Goal: Use online tool/utility: Use online tool/utility

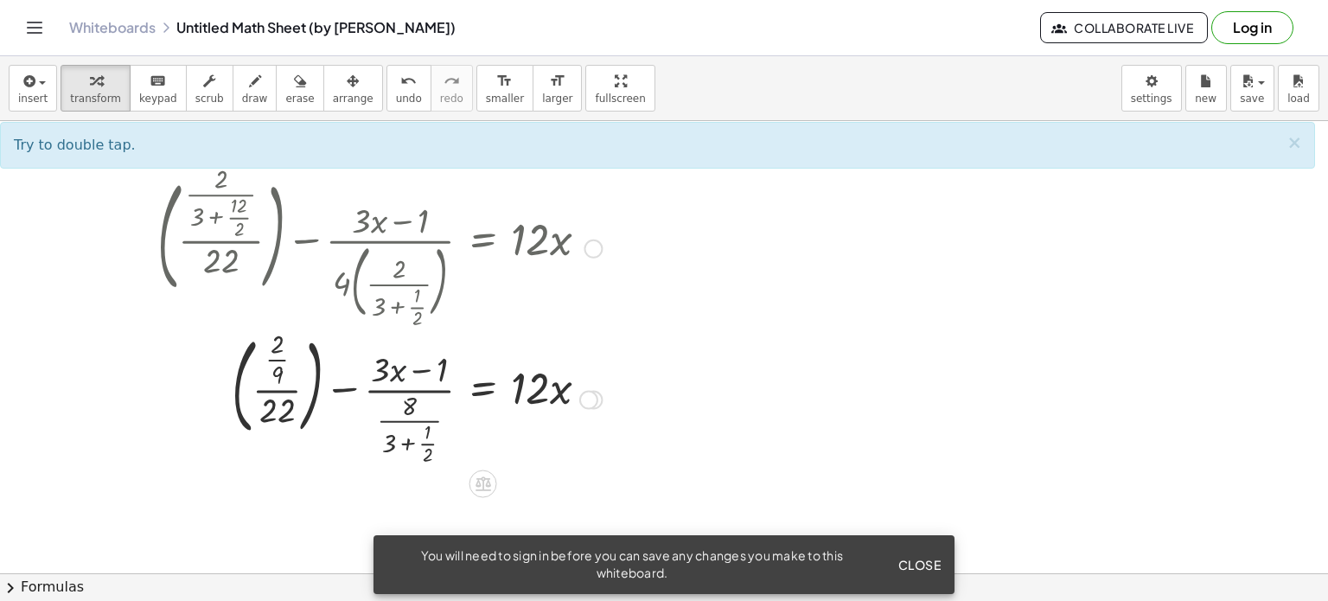
click at [398, 373] on div at bounding box center [380, 398] width 462 height 140
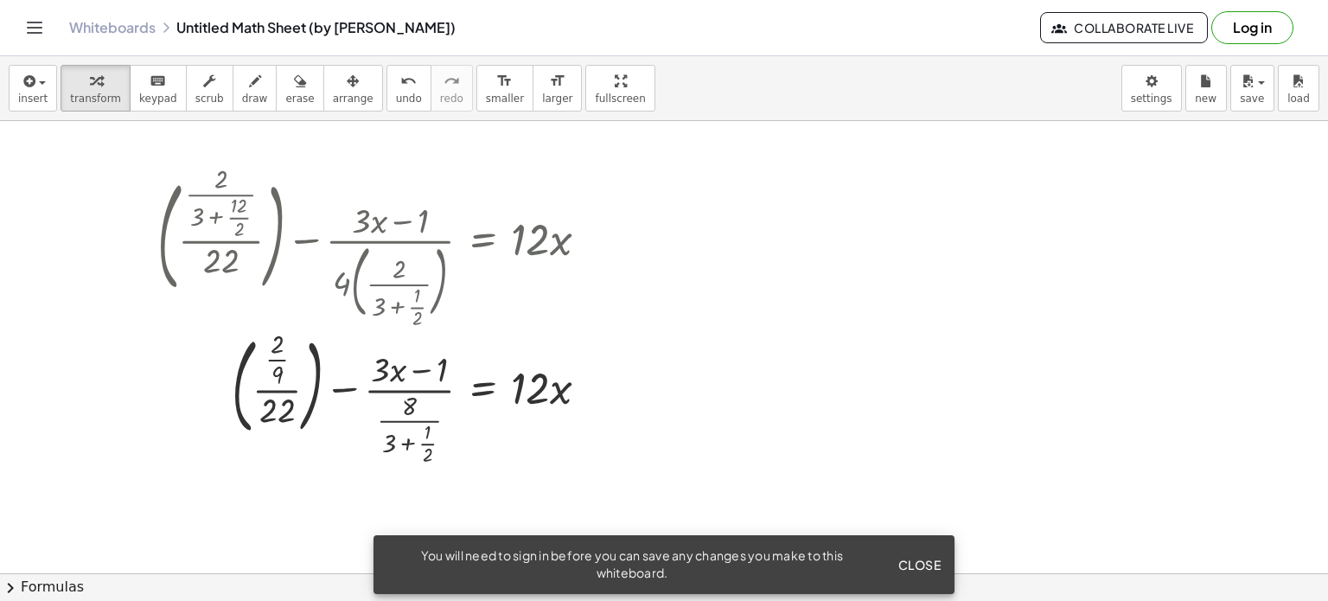
click at [918, 568] on span "Close" at bounding box center [919, 565] width 43 height 16
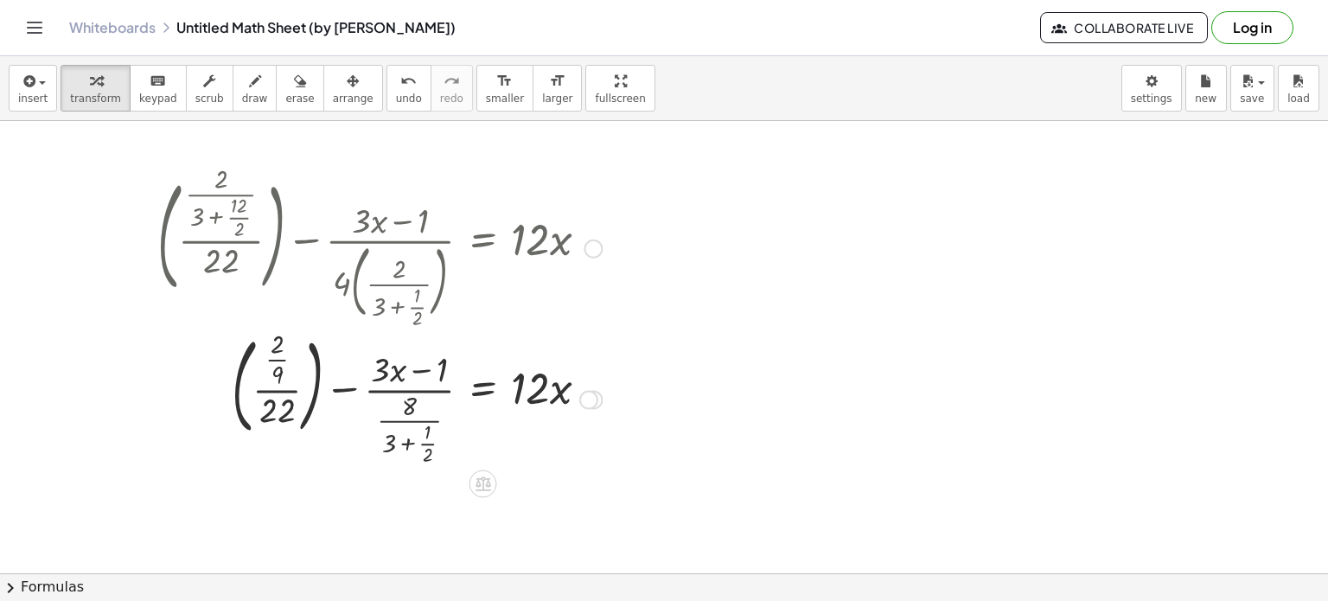
click at [536, 397] on div at bounding box center [380, 398] width 462 height 140
click at [478, 486] on icon at bounding box center [484, 484] width 16 height 15
click at [555, 479] on icon at bounding box center [553, 484] width 16 height 16
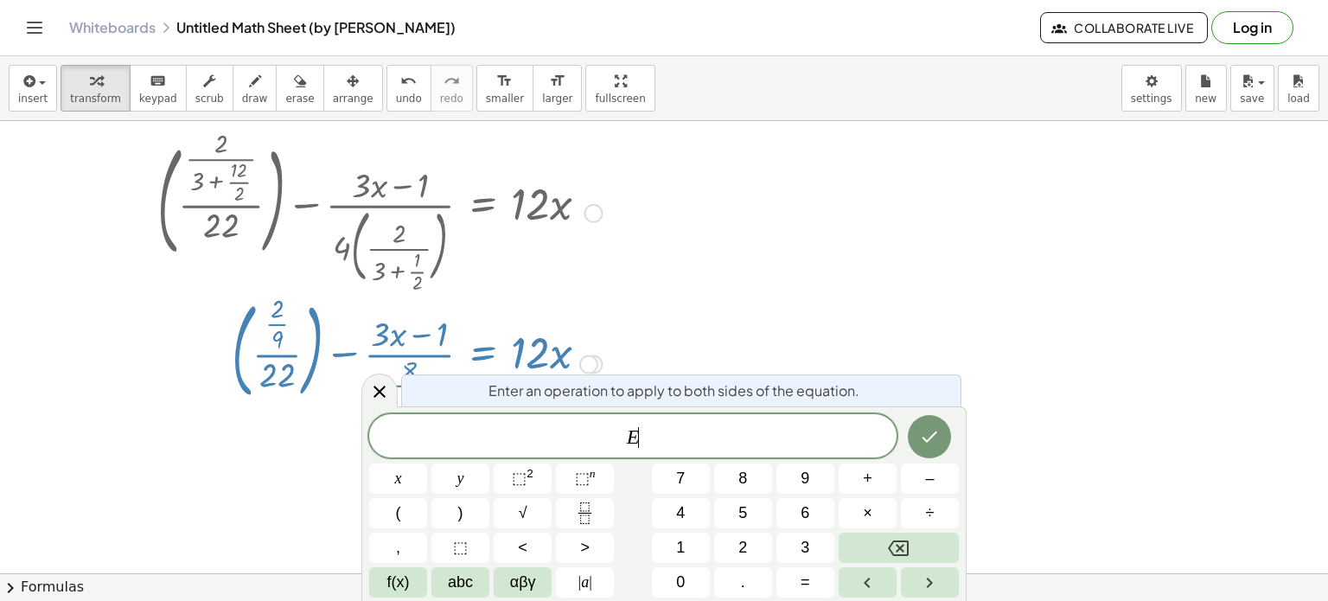
scroll to position [36, 0]
click at [387, 389] on icon at bounding box center [379, 391] width 21 height 21
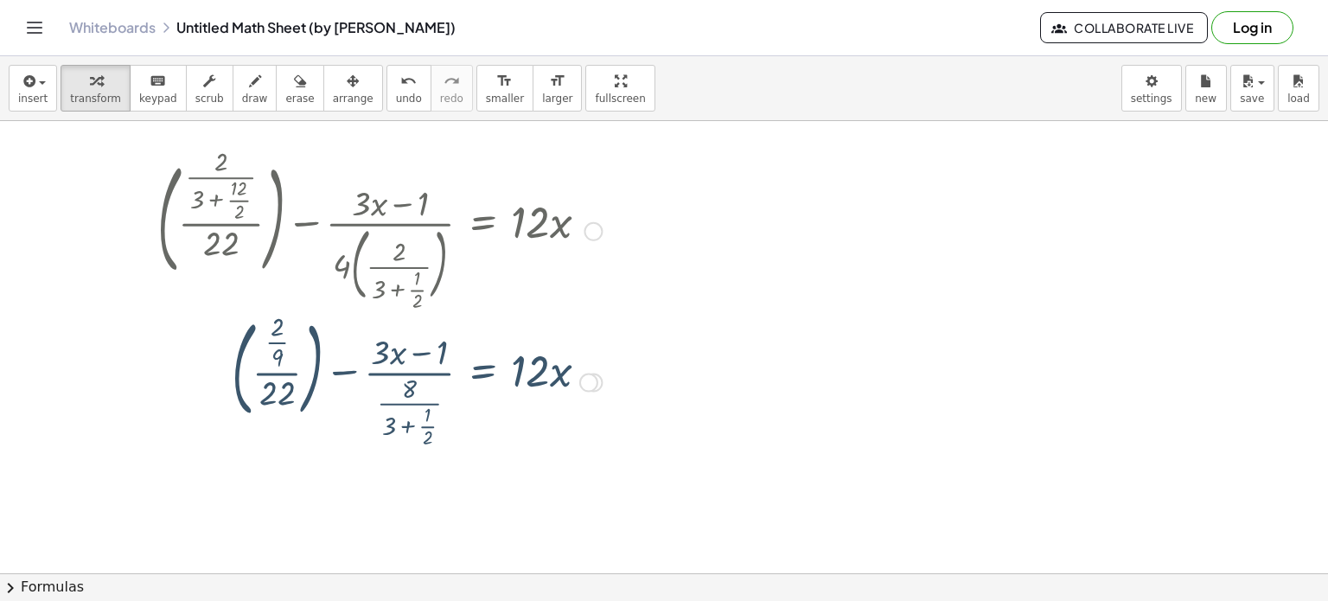
scroll to position [0, 0]
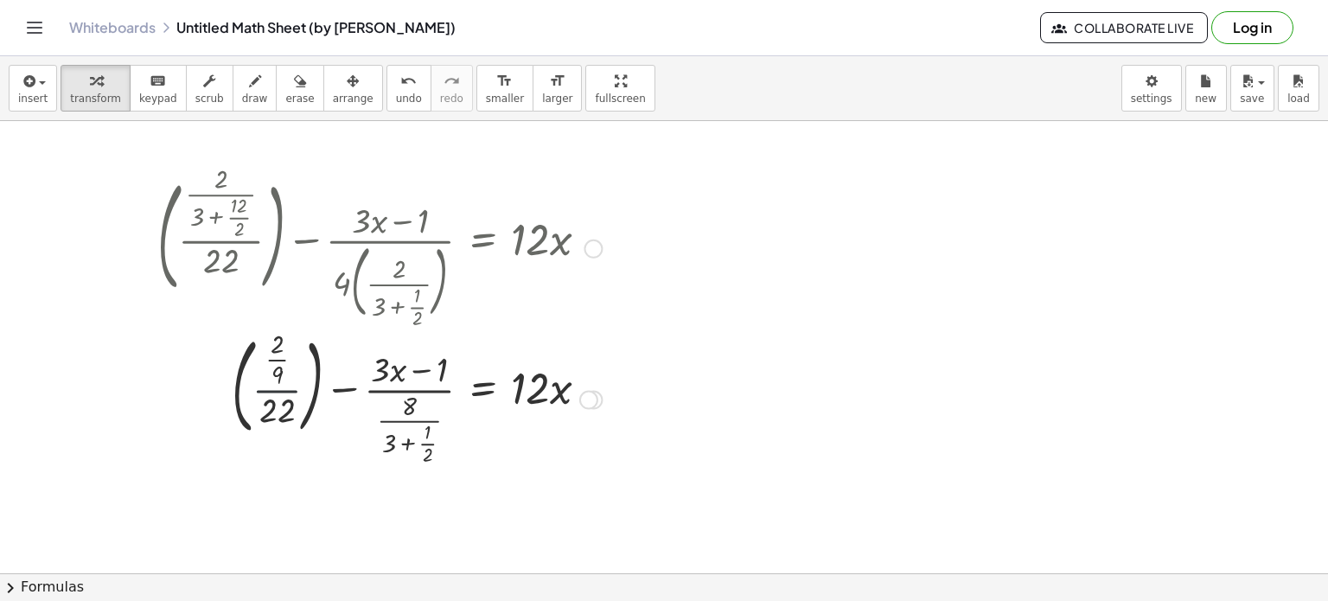
click at [272, 385] on div at bounding box center [380, 398] width 462 height 140
click at [274, 412] on div at bounding box center [380, 398] width 462 height 140
click at [400, 383] on div at bounding box center [380, 398] width 462 height 140
click at [413, 385] on div at bounding box center [380, 398] width 462 height 140
click at [562, 392] on div at bounding box center [380, 398] width 462 height 140
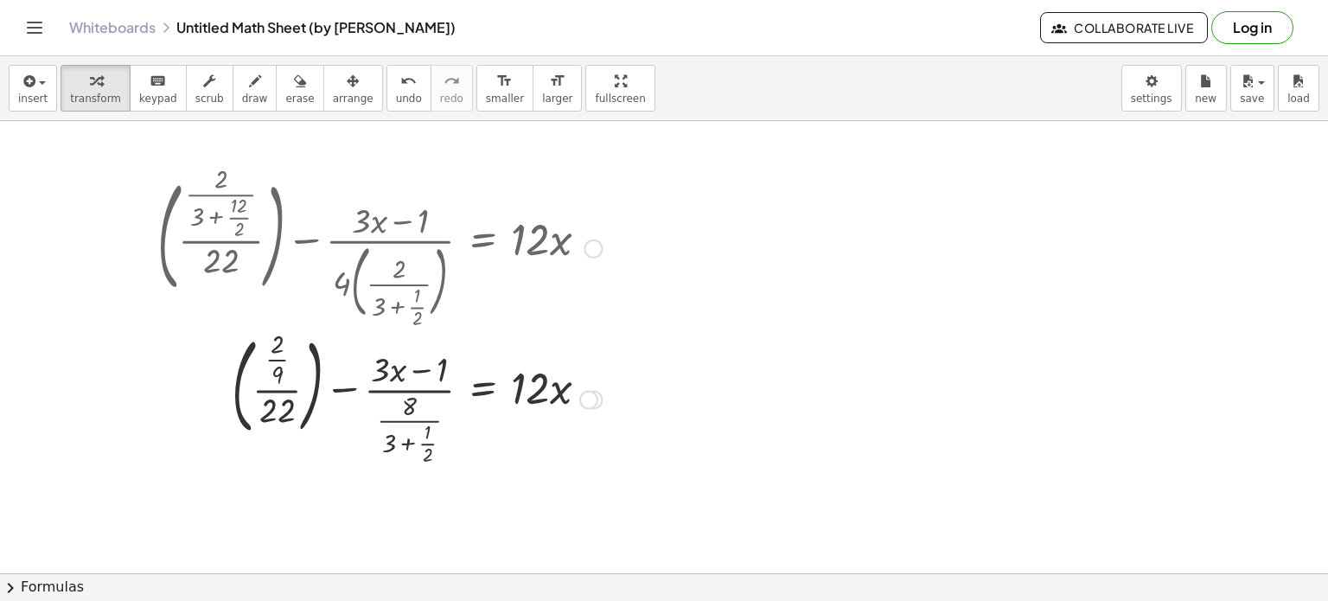
click at [533, 395] on div at bounding box center [380, 398] width 462 height 140
click at [384, 403] on div at bounding box center [380, 398] width 462 height 140
click at [411, 397] on div at bounding box center [380, 398] width 462 height 140
click at [412, 376] on div at bounding box center [380, 398] width 462 height 140
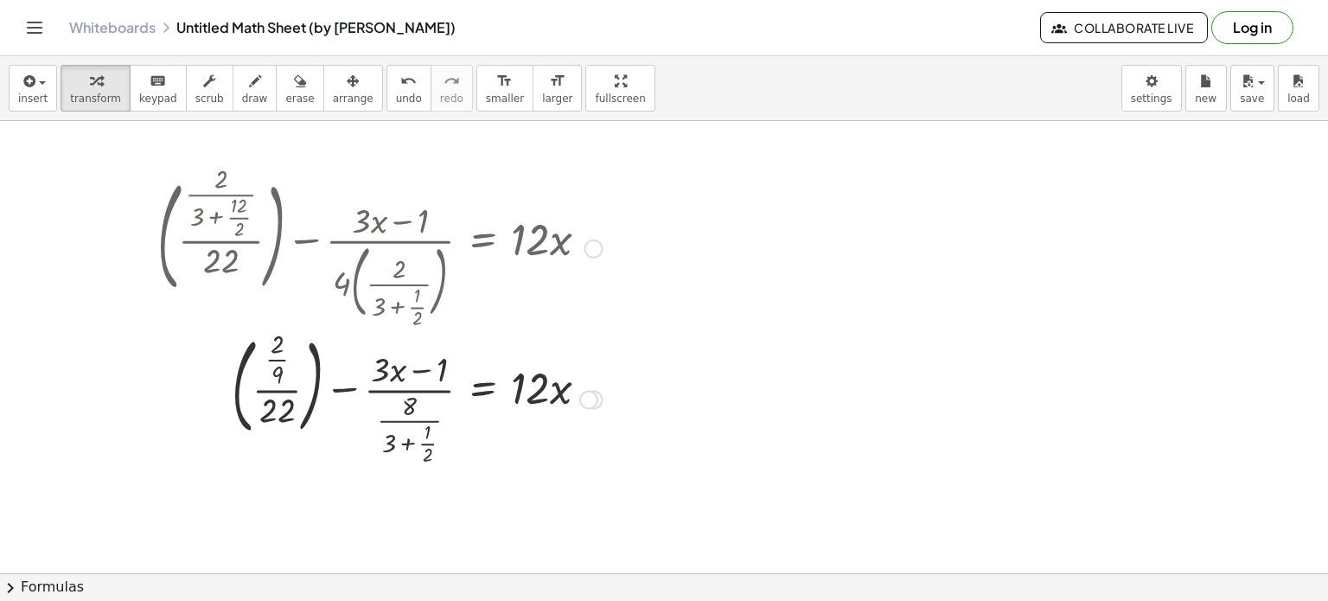
click at [411, 404] on div at bounding box center [380, 398] width 462 height 140
click at [409, 462] on div at bounding box center [380, 398] width 462 height 140
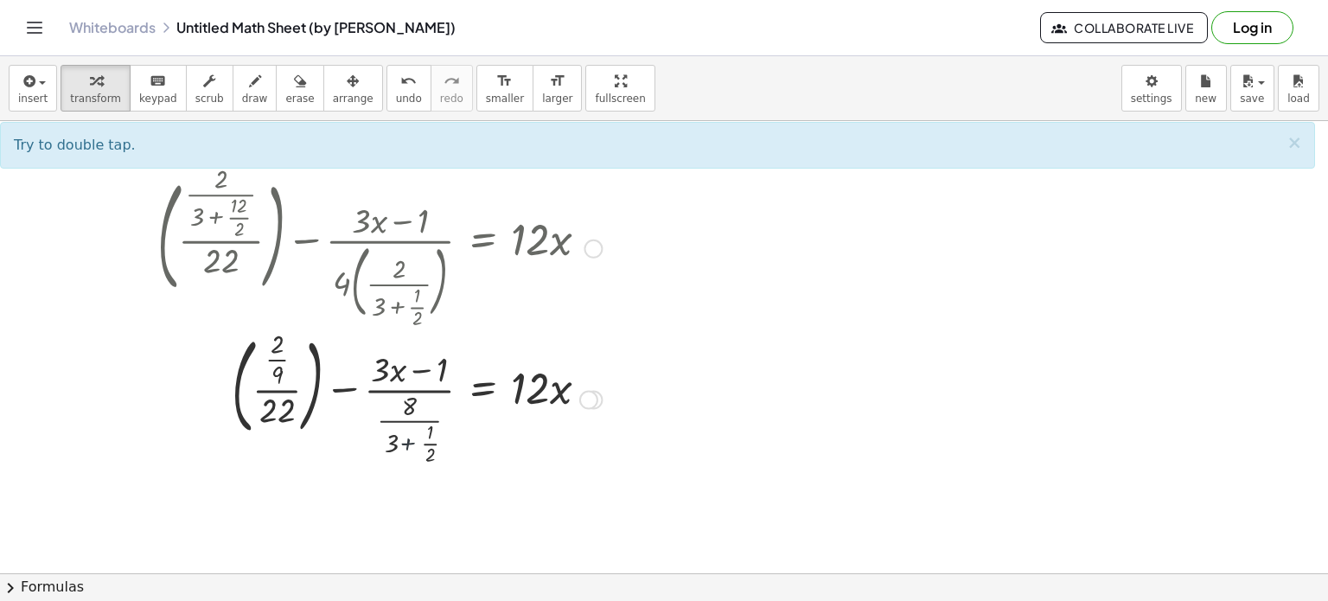
click at [409, 433] on div at bounding box center [380, 398] width 462 height 140
click at [412, 390] on div at bounding box center [380, 398] width 462 height 140
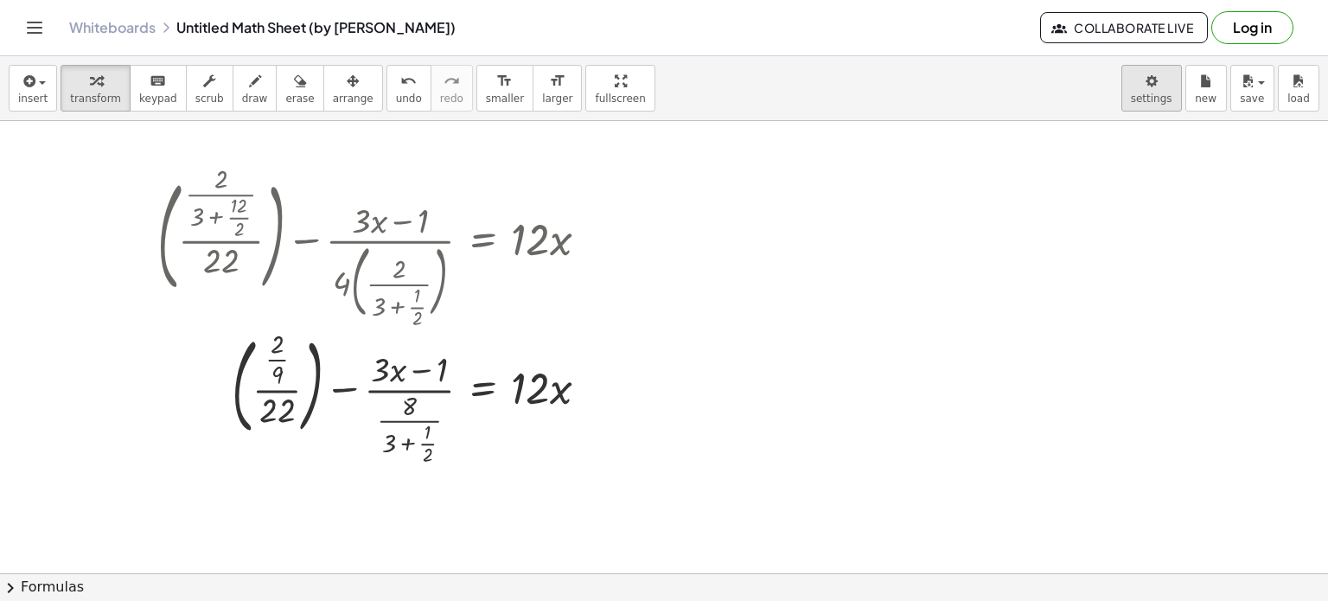
click at [1164, 102] on body "Graspable Math Activities Get Started Activity Bank Assigned Work Classes White…" at bounding box center [664, 300] width 1328 height 601
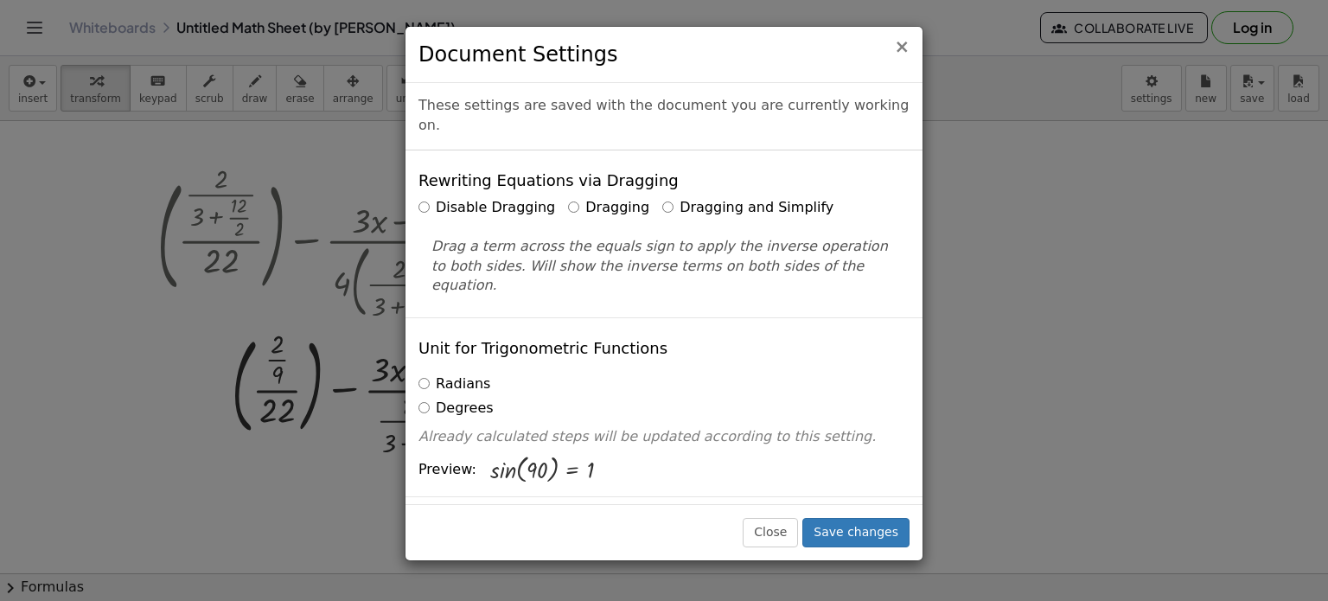
click at [903, 51] on span "×" at bounding box center [902, 46] width 16 height 21
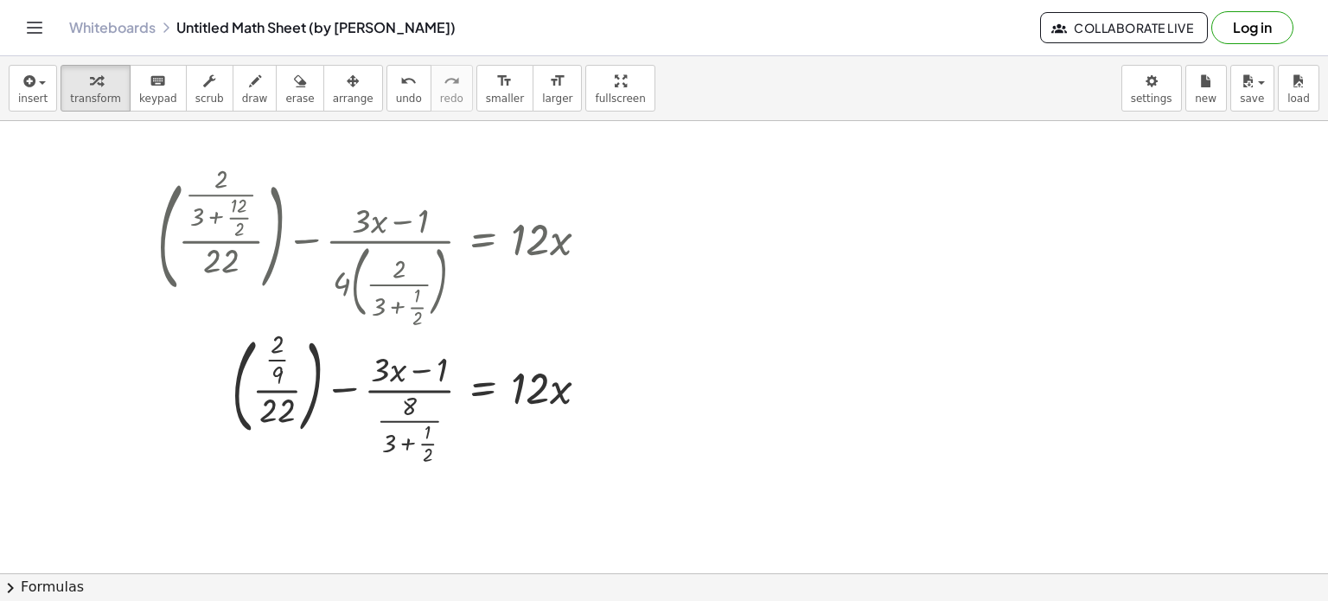
click at [896, 383] on div at bounding box center [664, 573] width 1328 height 905
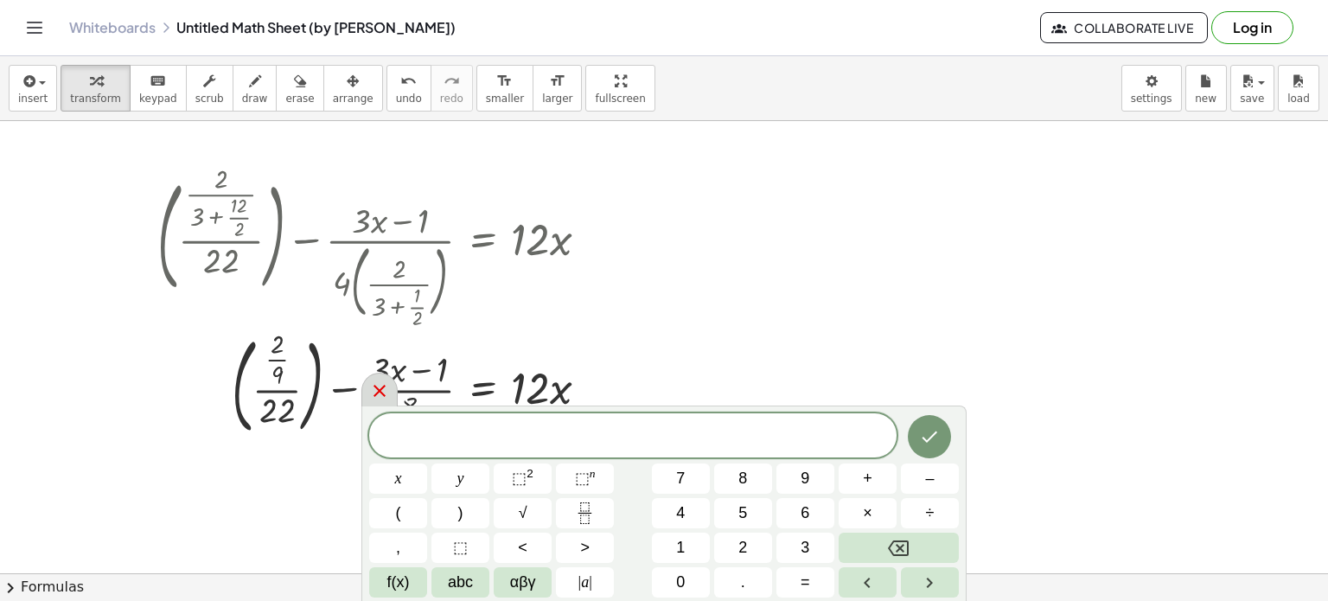
click at [380, 388] on icon at bounding box center [379, 390] width 21 height 21
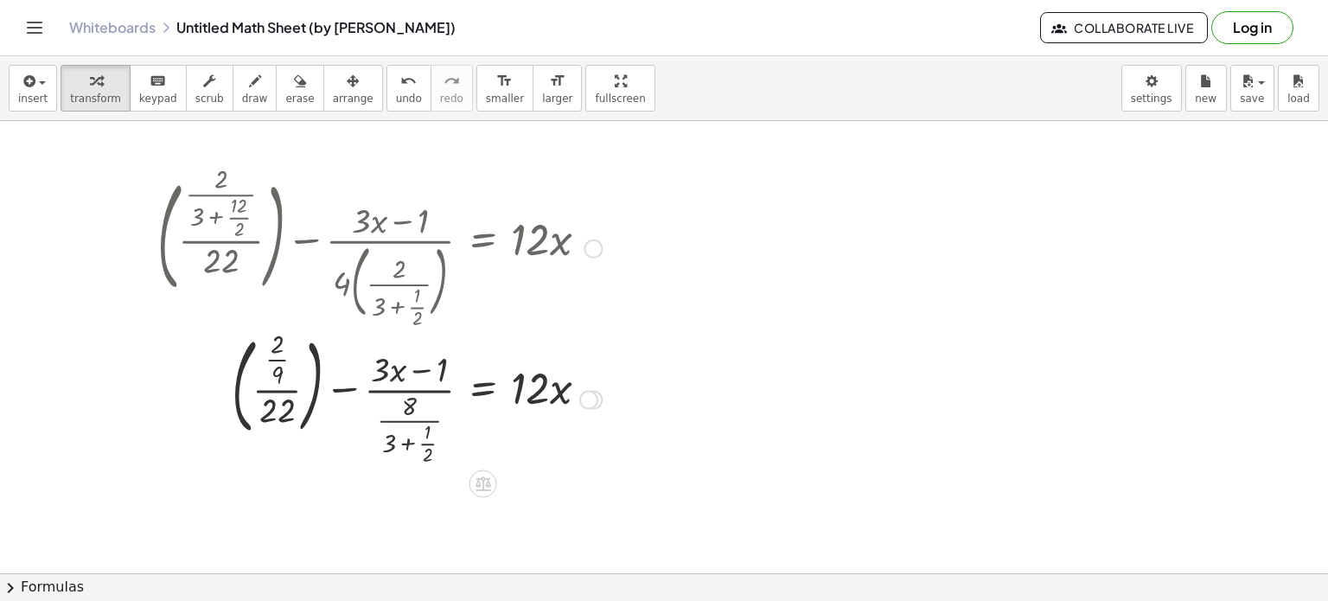
click at [415, 390] on div at bounding box center [380, 398] width 462 height 140
click at [407, 425] on div at bounding box center [380, 398] width 462 height 140
click at [358, 397] on div at bounding box center [380, 398] width 462 height 140
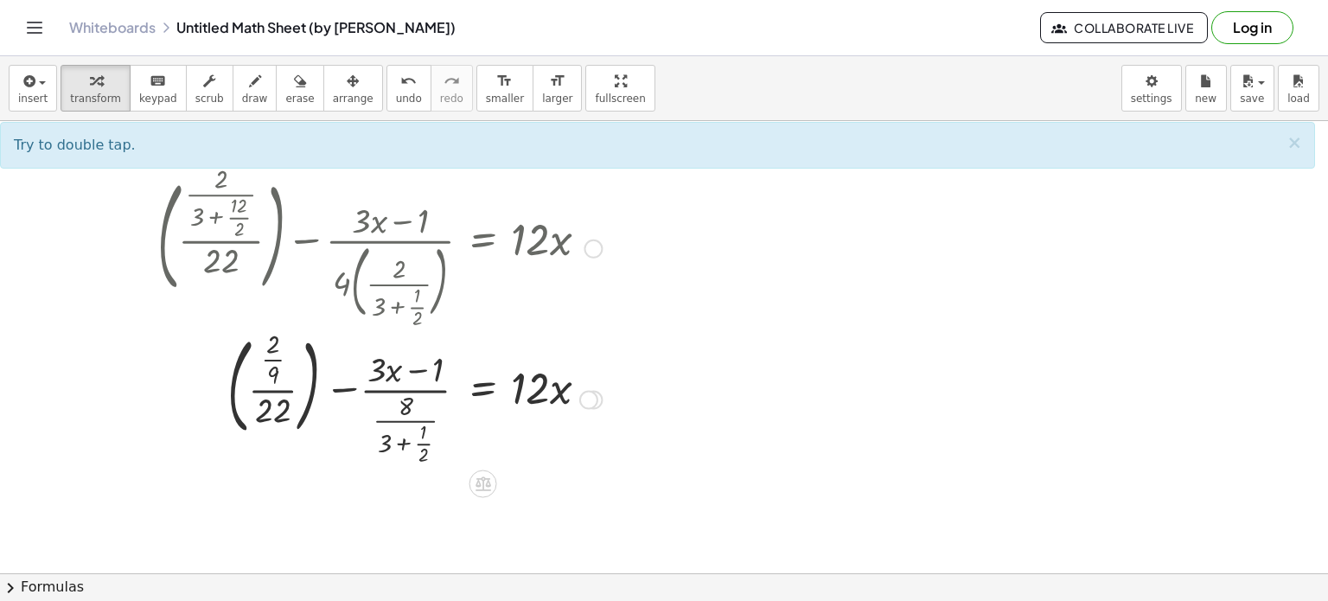
click at [348, 392] on div at bounding box center [380, 398] width 462 height 140
click at [1292, 139] on span "×" at bounding box center [1295, 142] width 16 height 21
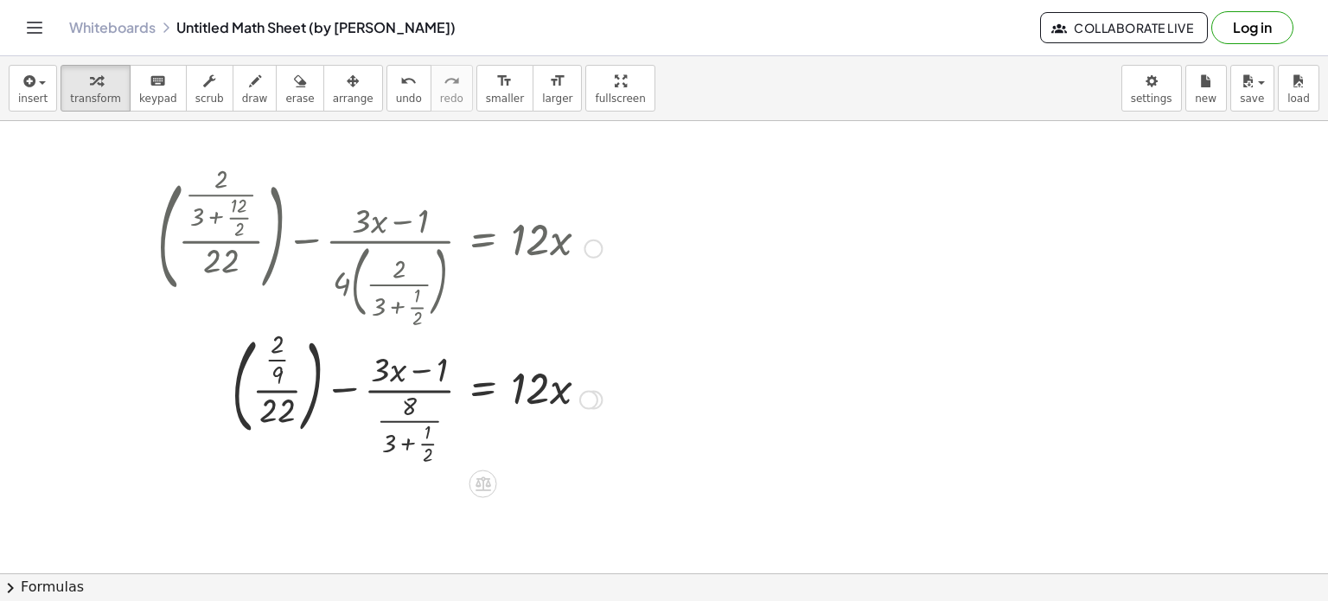
drag, startPoint x: 201, startPoint y: 181, endPoint x: 271, endPoint y: 227, distance: 84.2
click at [271, 227] on div at bounding box center [380, 247] width 462 height 154
click at [214, 203] on div at bounding box center [380, 247] width 462 height 154
click at [214, 193] on div at bounding box center [380, 247] width 462 height 154
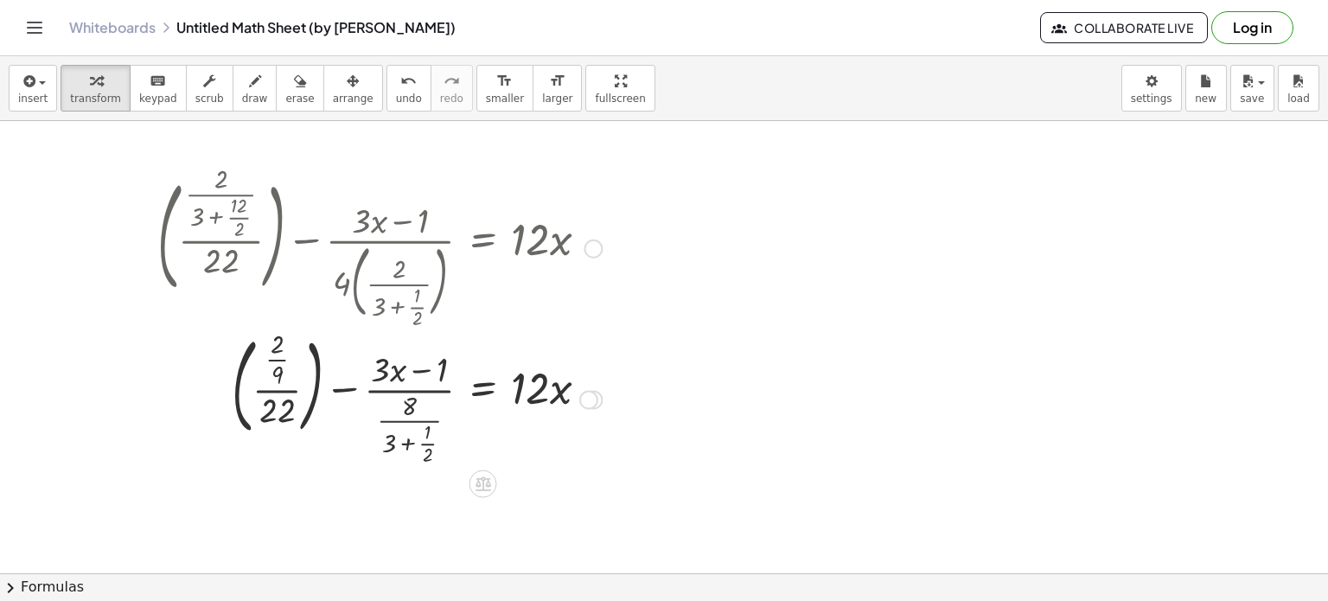
click at [218, 182] on div at bounding box center [380, 247] width 462 height 154
click at [231, 216] on div at bounding box center [380, 247] width 462 height 154
click at [205, 213] on div at bounding box center [380, 247] width 462 height 154
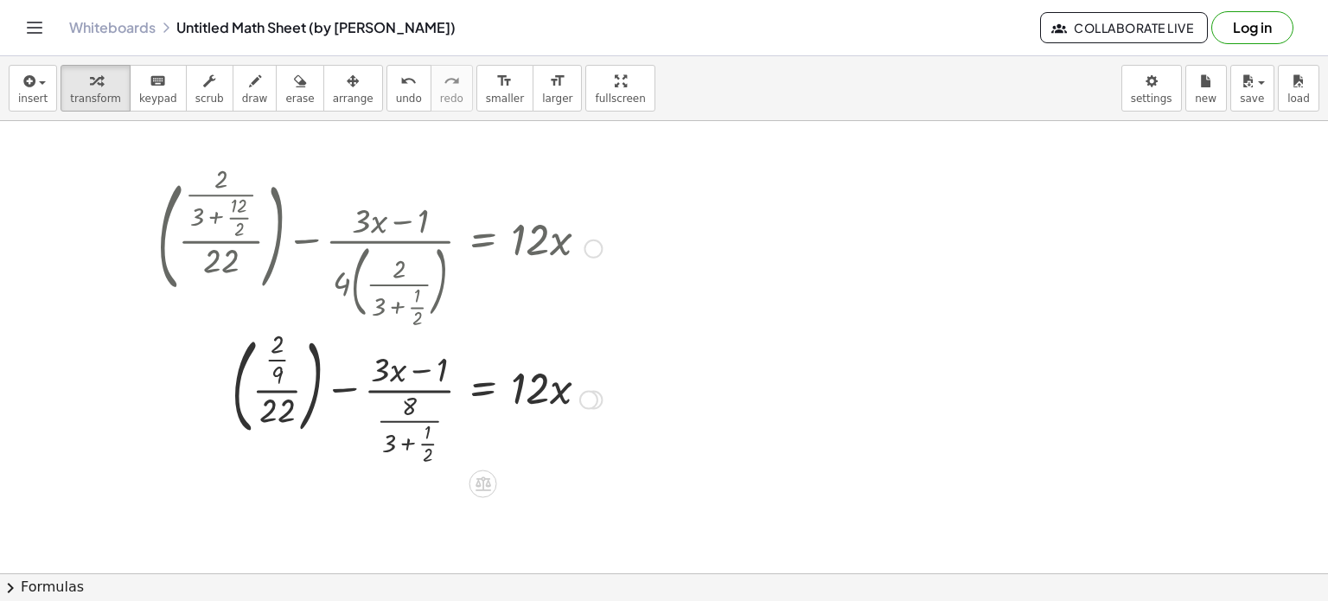
click at [376, 218] on div at bounding box center [380, 247] width 462 height 154
click at [463, 221] on div at bounding box center [380, 247] width 462 height 154
click at [562, 254] on div at bounding box center [380, 247] width 462 height 154
click at [402, 274] on div at bounding box center [380, 247] width 462 height 154
drag, startPoint x: 396, startPoint y: 297, endPoint x: 316, endPoint y: 280, distance: 81.2
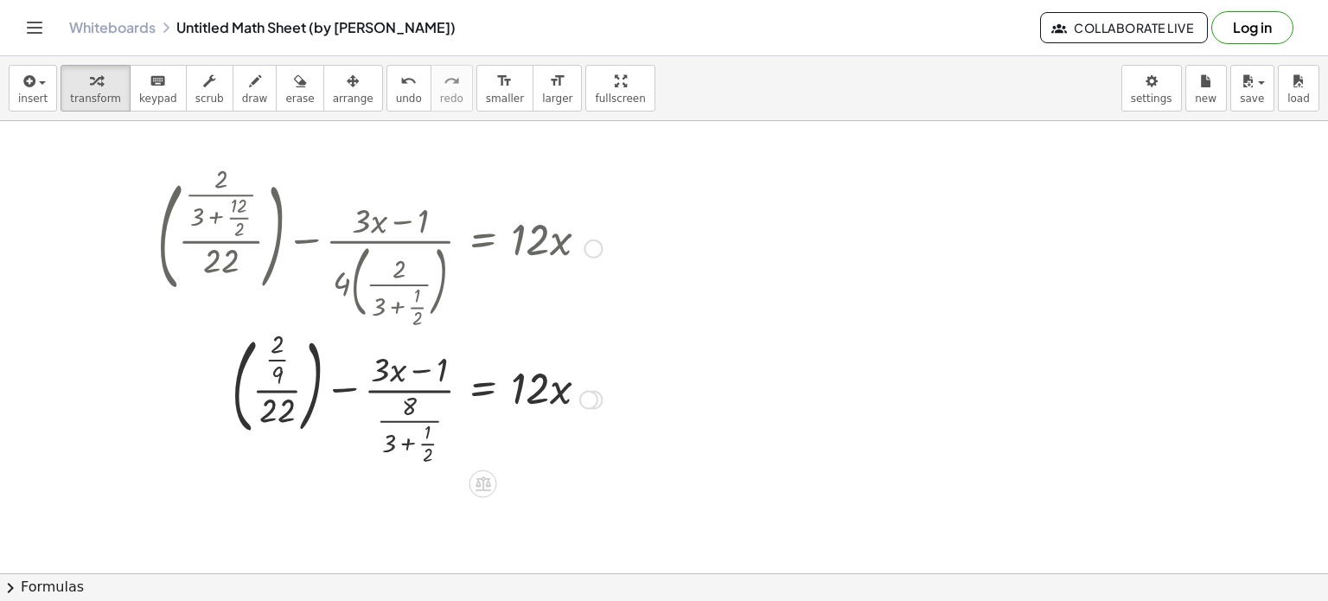
click at [316, 280] on div at bounding box center [380, 247] width 462 height 154
drag, startPoint x: 316, startPoint y: 280, endPoint x: 273, endPoint y: 364, distance: 94.4
click at [483, 249] on div "+ ( · · 2 · ( + 3 + · 12 · 2 ) · 22 ) − · ( + · 3 · x − 1 ) · 4 · ( · 2 · ( + 3…" at bounding box center [483, 249] width 0 height 0
click at [273, 364] on div at bounding box center [380, 398] width 462 height 140
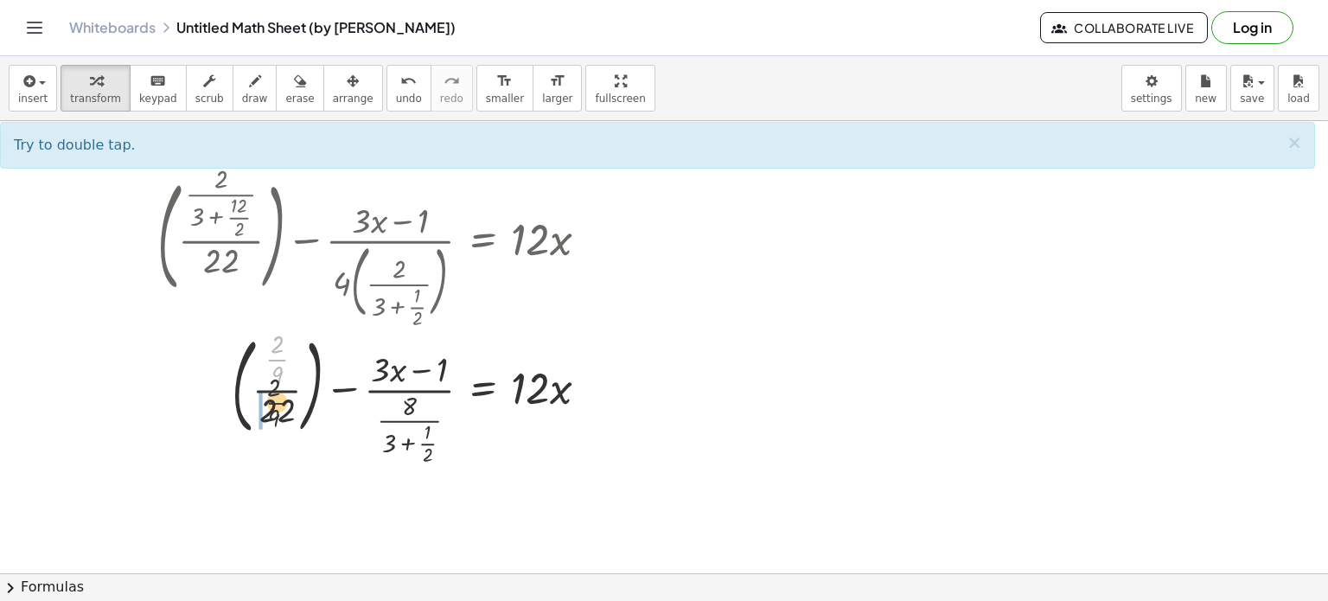
drag, startPoint x: 273, startPoint y: 364, endPoint x: 273, endPoint y: 412, distance: 48.4
click at [273, 412] on div at bounding box center [380, 398] width 462 height 140
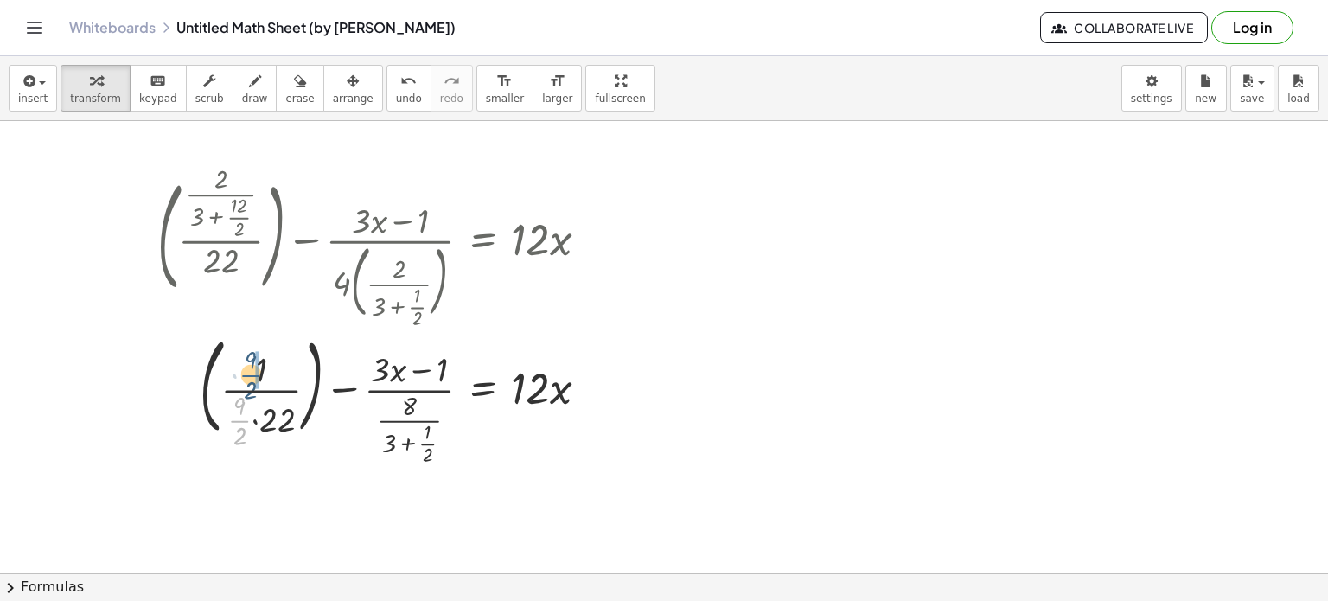
drag, startPoint x: 245, startPoint y: 418, endPoint x: 258, endPoint y: 368, distance: 51.0
click at [277, 366] on div at bounding box center [380, 398] width 462 height 140
drag, startPoint x: 429, startPoint y: 454, endPoint x: 399, endPoint y: 438, distance: 34.0
click at [399, 438] on div at bounding box center [380, 398] width 462 height 140
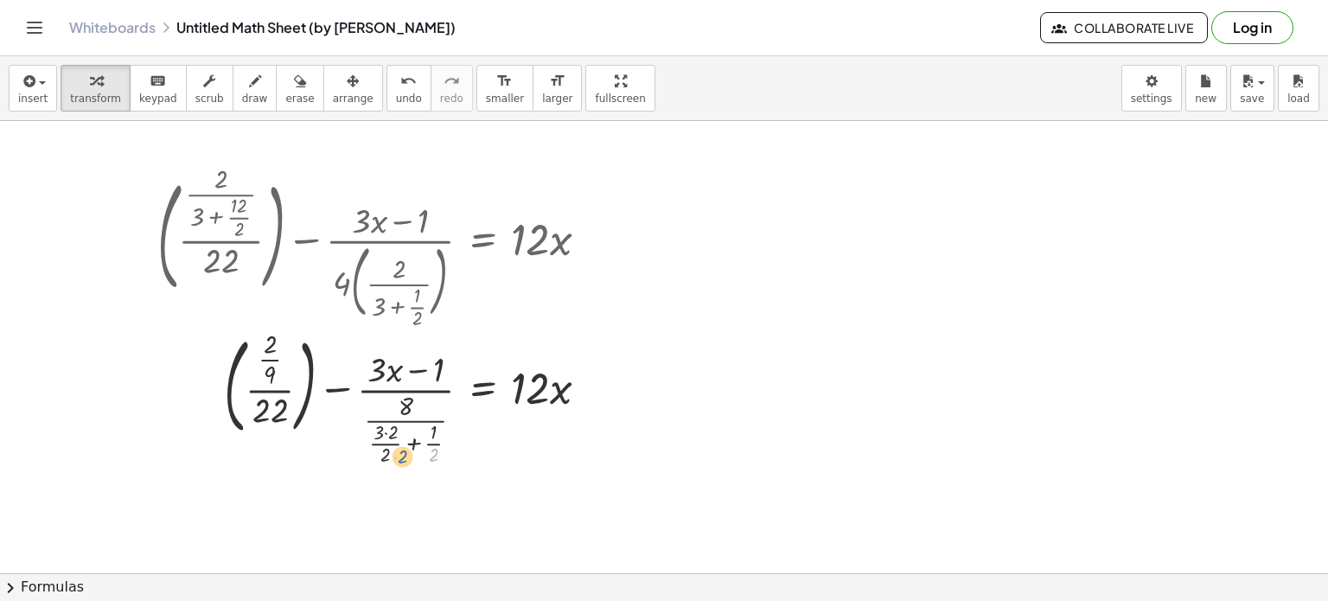
drag, startPoint x: 432, startPoint y: 454, endPoint x: 401, endPoint y: 456, distance: 31.2
click at [401, 456] on div at bounding box center [380, 398] width 462 height 140
click at [389, 428] on div at bounding box center [380, 398] width 462 height 140
click at [393, 456] on div at bounding box center [380, 398] width 462 height 140
click at [386, 445] on div at bounding box center [380, 398] width 462 height 140
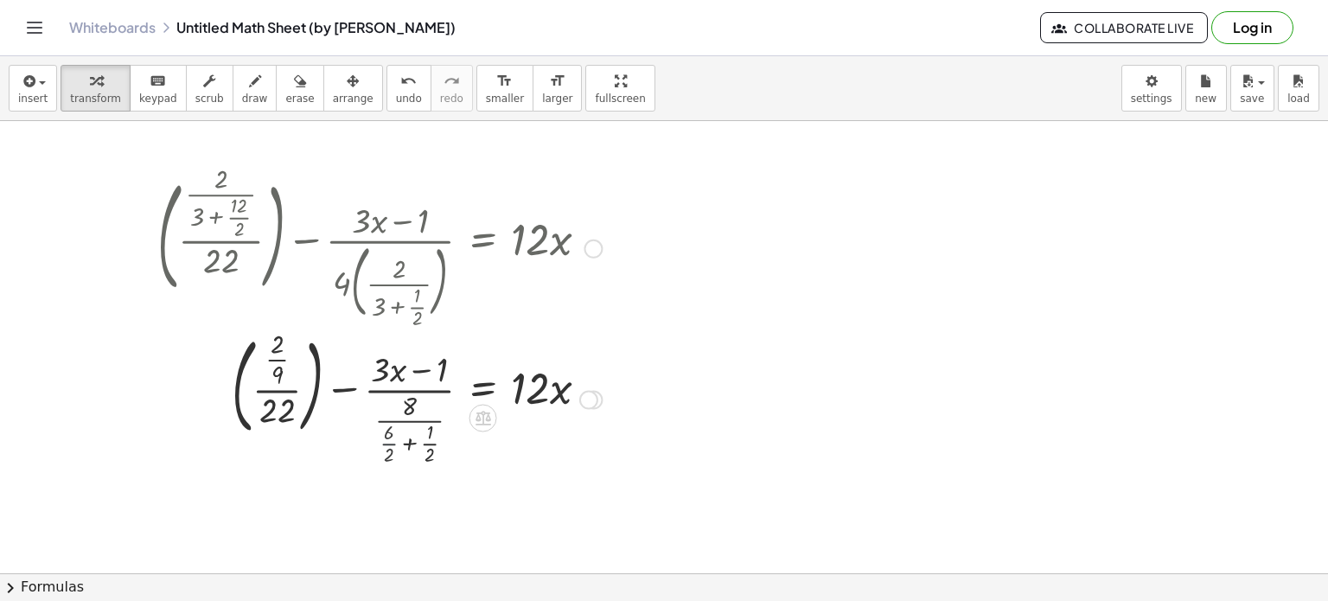
click at [386, 445] on div at bounding box center [380, 398] width 462 height 140
click at [400, 365] on div at bounding box center [380, 398] width 462 height 140
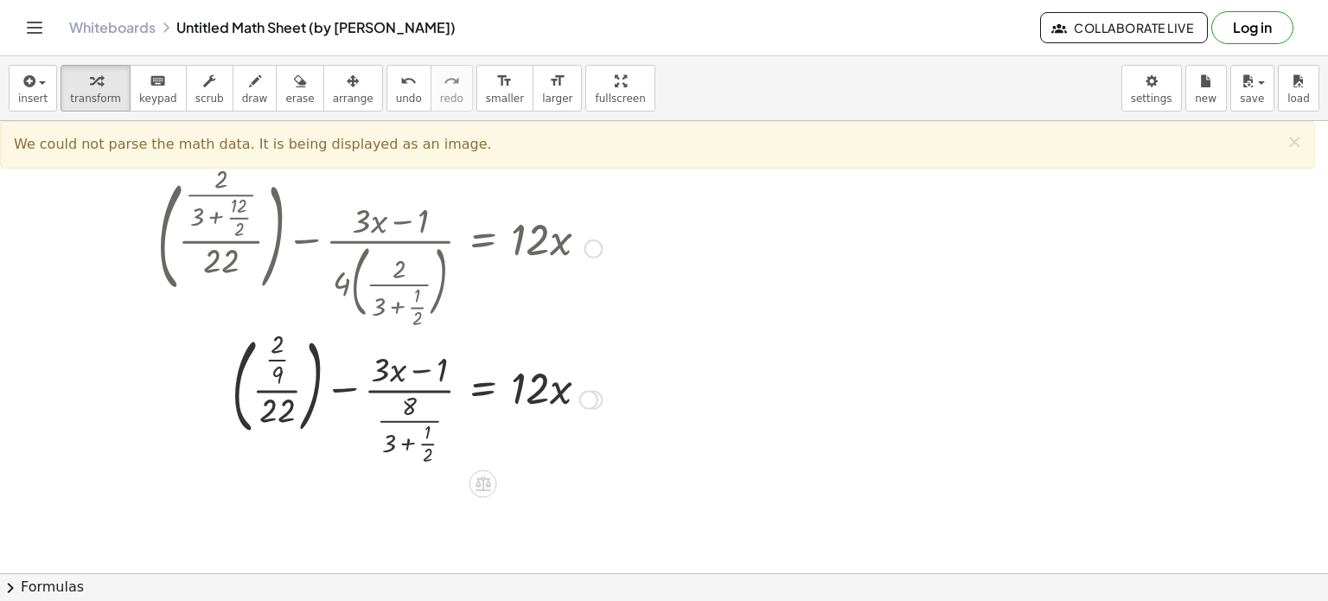
click at [394, 283] on div at bounding box center [380, 247] width 462 height 154
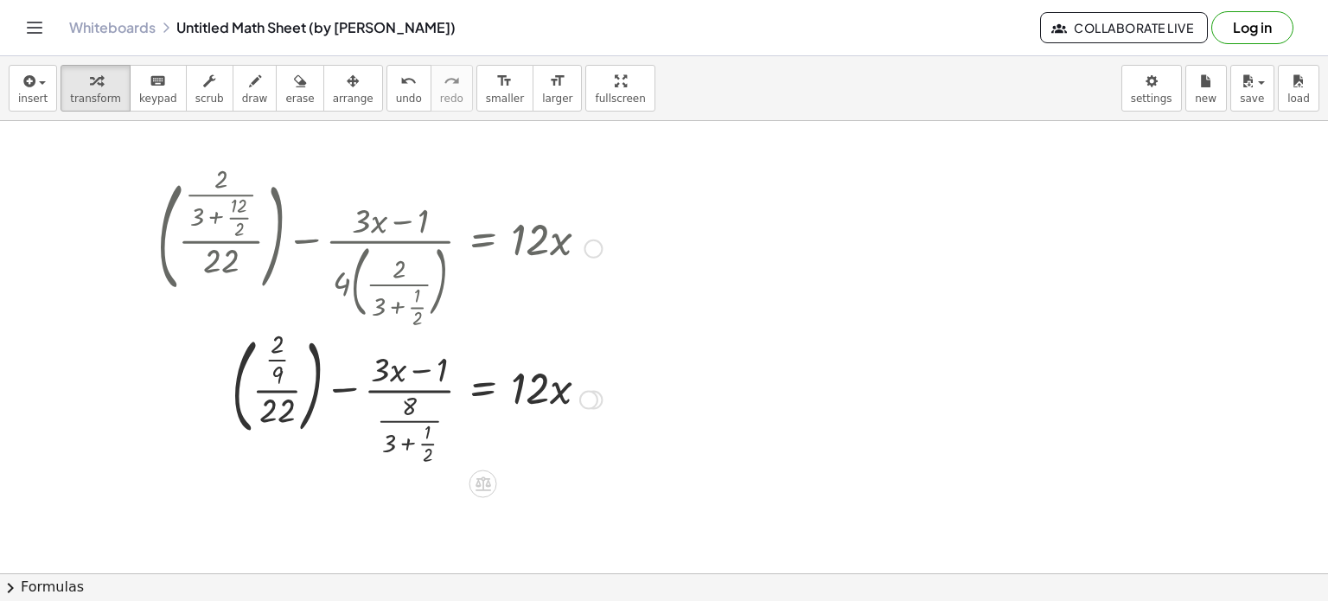
click at [348, 288] on div at bounding box center [380, 247] width 462 height 154
click at [371, 228] on div at bounding box center [380, 247] width 462 height 154
click at [242, 212] on div at bounding box center [380, 247] width 462 height 154
click at [225, 262] on div at bounding box center [380, 247] width 462 height 154
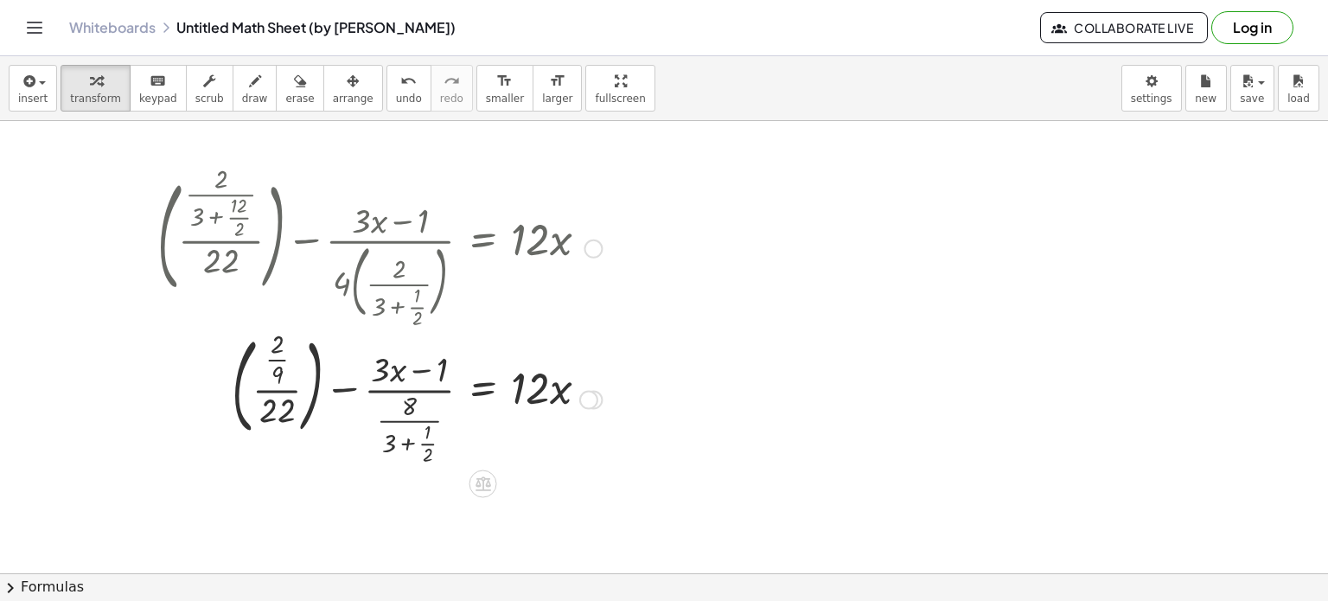
click at [276, 362] on div at bounding box center [380, 398] width 462 height 140
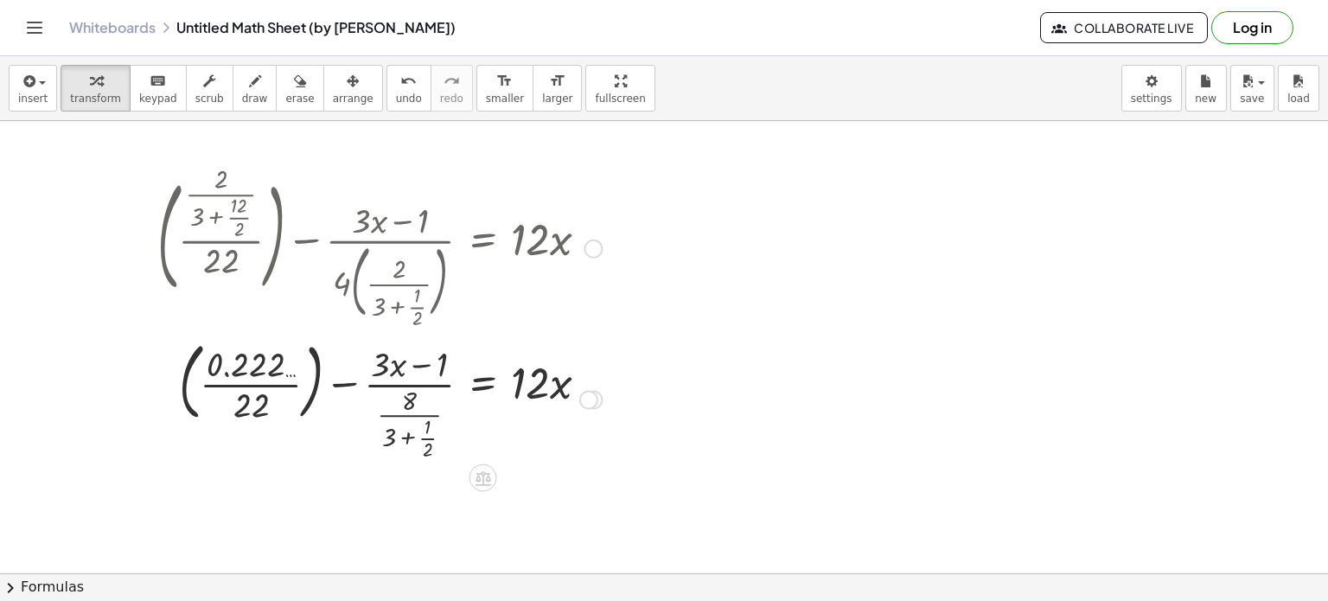
click at [248, 387] on div at bounding box center [380, 398] width 462 height 129
click at [248, 387] on div at bounding box center [380, 397] width 462 height 123
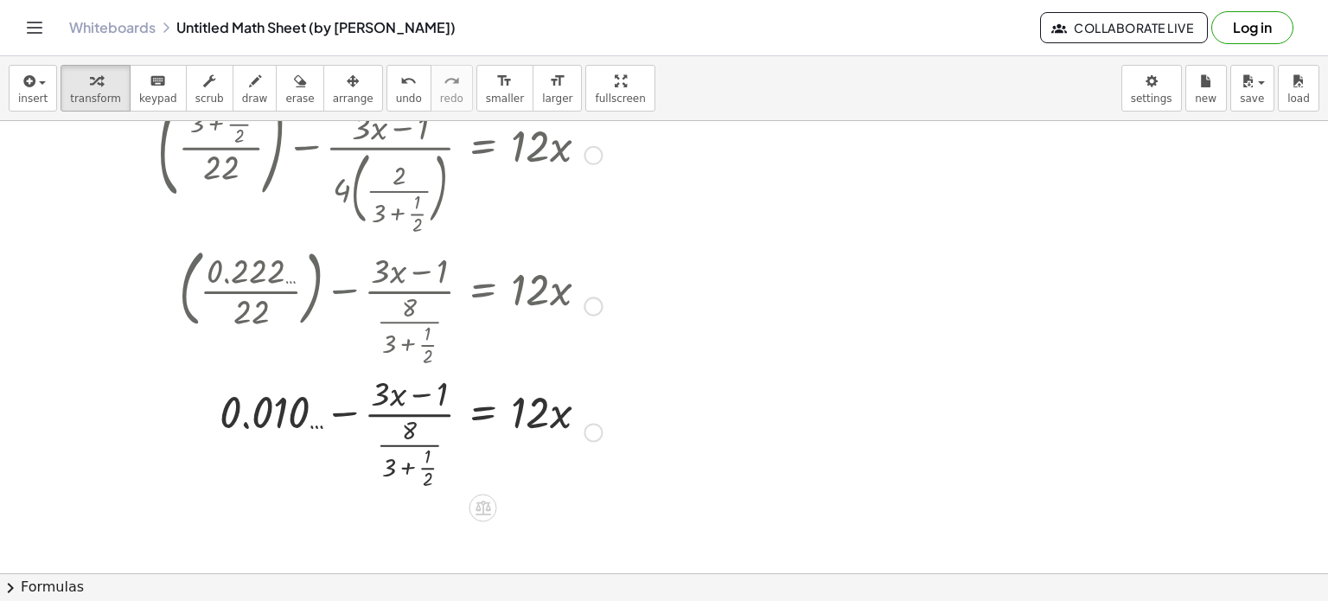
scroll to position [93, 0]
drag, startPoint x: 272, startPoint y: 412, endPoint x: 689, endPoint y: 420, distance: 417.7
click at [404, 470] on div at bounding box center [380, 430] width 462 height 123
click at [416, 468] on div at bounding box center [380, 430] width 462 height 123
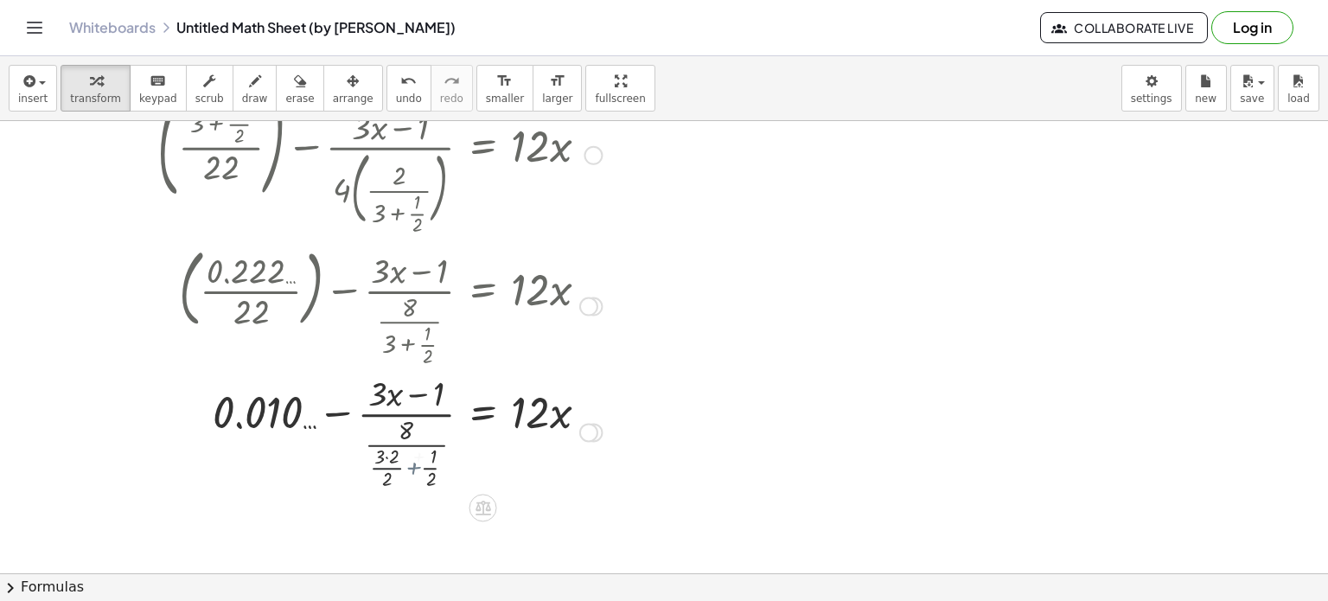
click at [416, 468] on div at bounding box center [380, 430] width 462 height 123
click at [407, 458] on div at bounding box center [380, 430] width 462 height 123
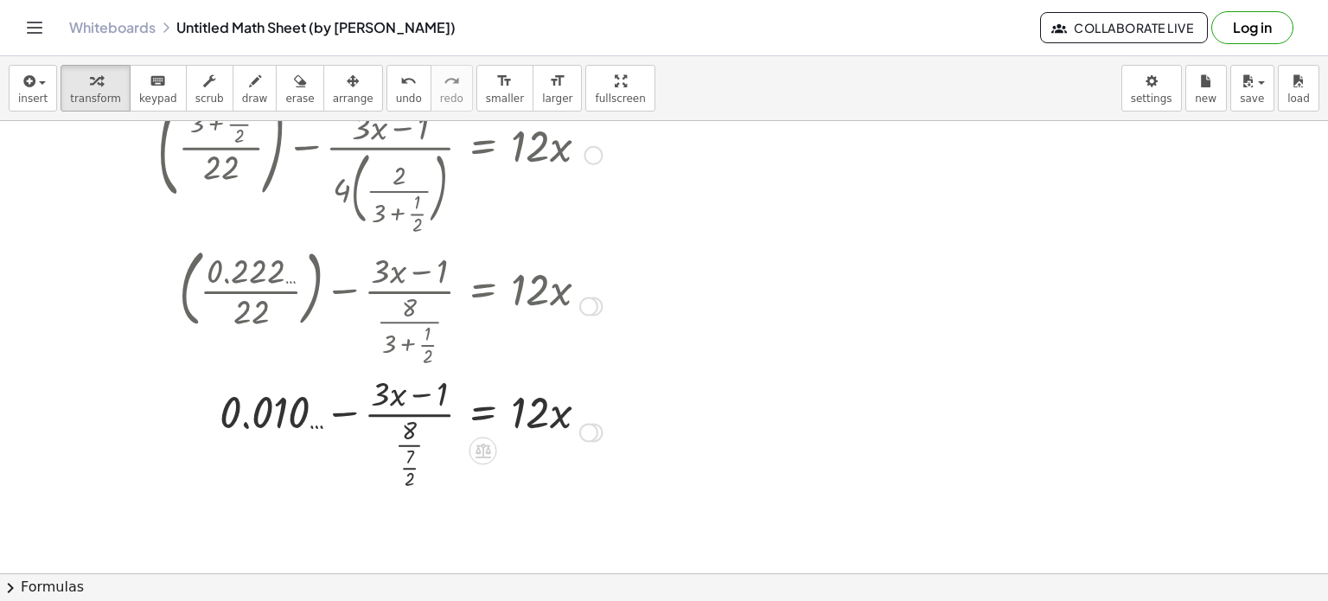
click at [410, 460] on div at bounding box center [380, 430] width 462 height 123
click at [410, 466] on div at bounding box center [380, 430] width 462 height 123
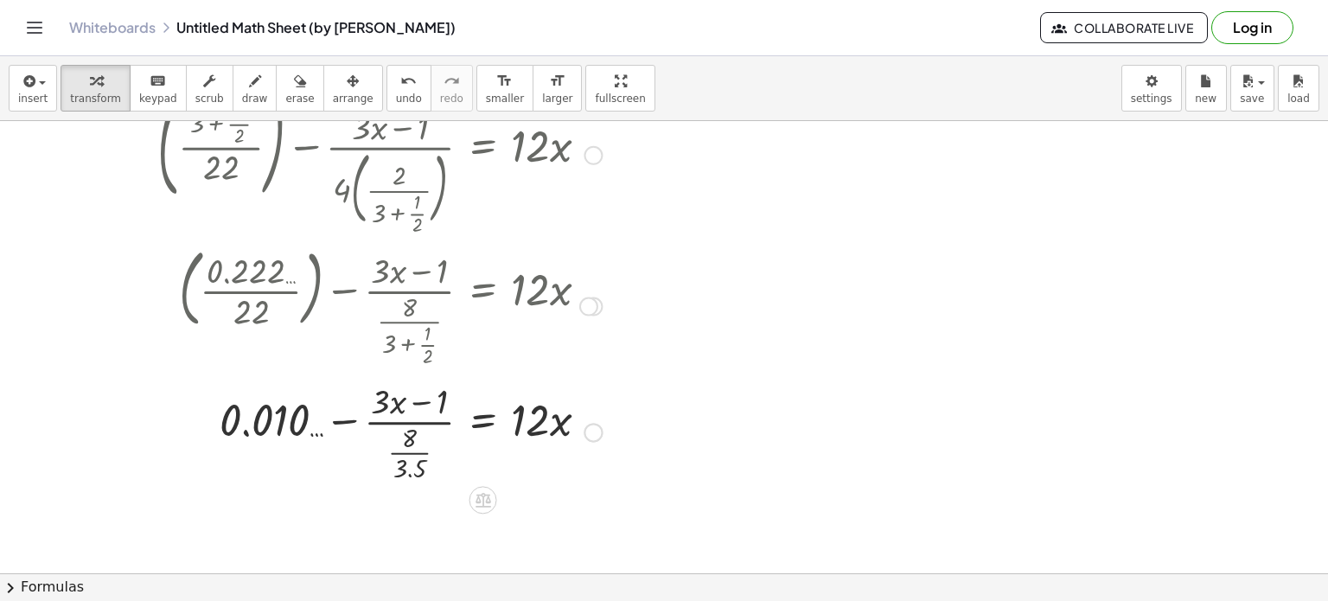
click at [410, 449] on div at bounding box center [380, 430] width 462 height 107
click at [410, 449] on div at bounding box center [380, 430] width 462 height 86
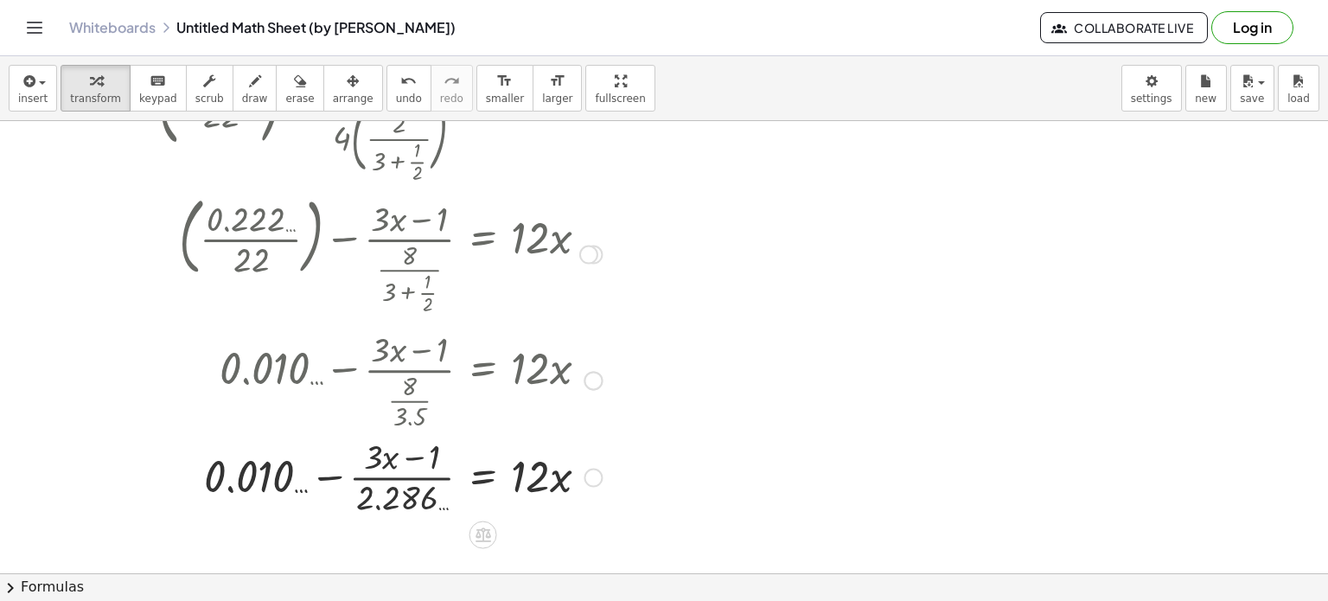
scroll to position [151, 0]
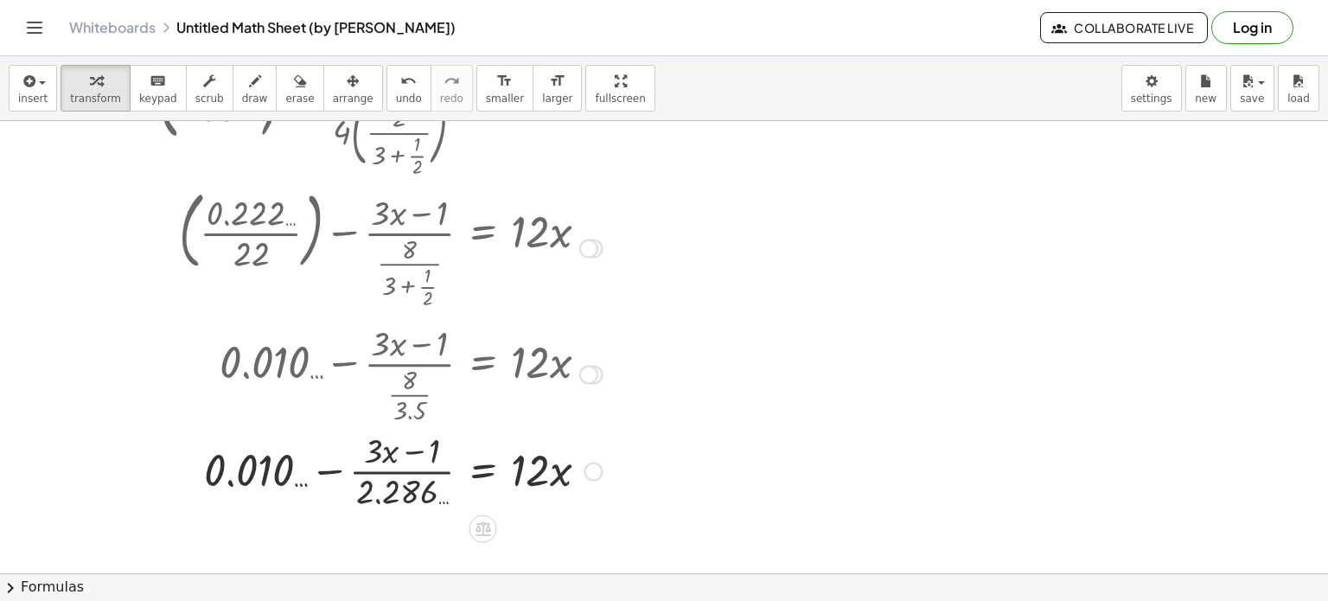
click at [326, 474] on div at bounding box center [380, 469] width 462 height 86
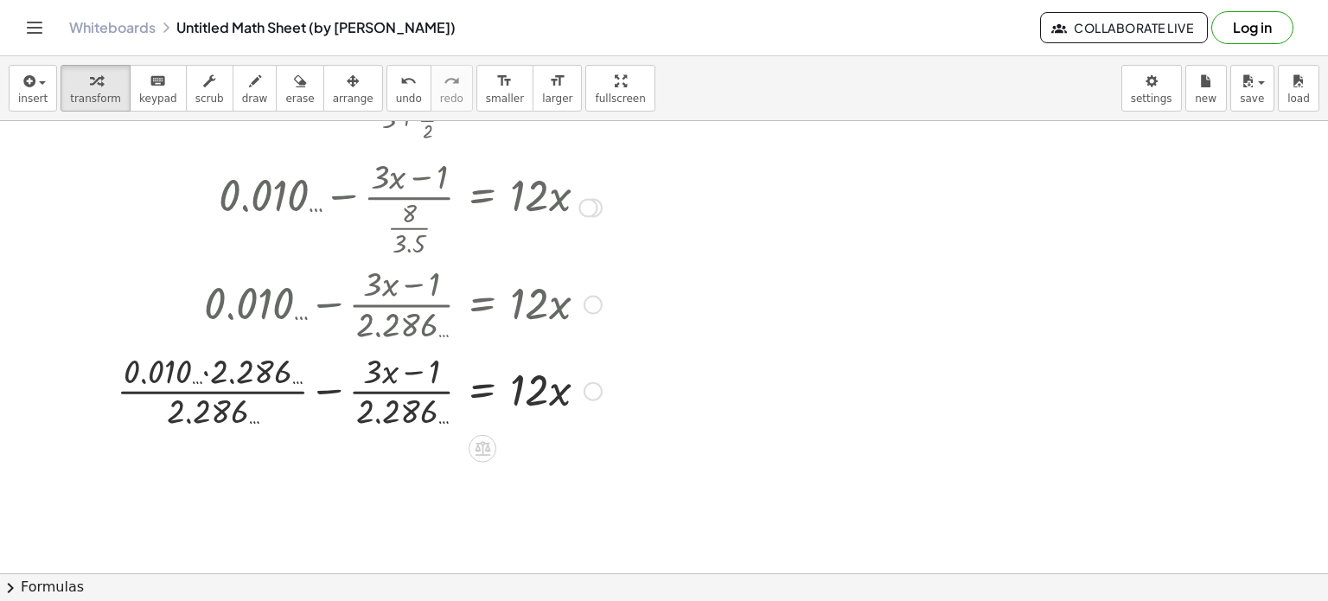
scroll to position [318, 0]
click at [316, 391] on div at bounding box center [359, 389] width 502 height 86
click at [316, 391] on div at bounding box center [363, 390] width 495 height 92
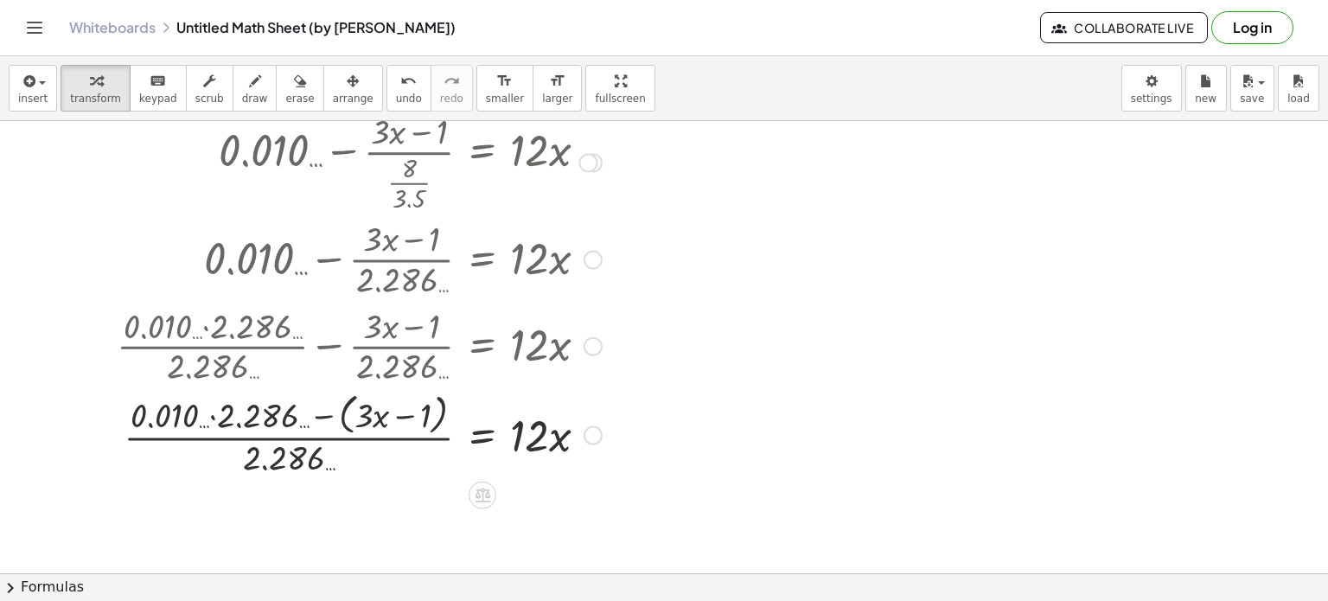
scroll to position [365, 0]
click at [388, 409] on div at bounding box center [359, 433] width 502 height 92
click at [333, 414] on div at bounding box center [359, 433] width 502 height 92
click at [333, 414] on div at bounding box center [359, 431] width 502 height 86
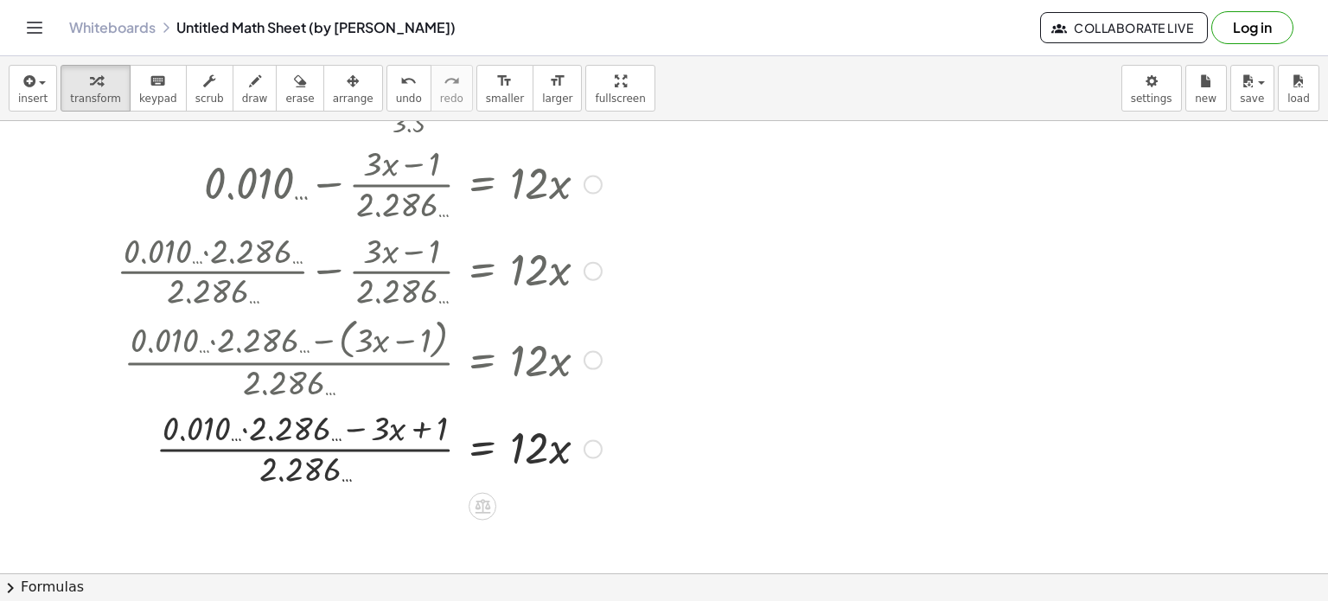
scroll to position [448, 0]
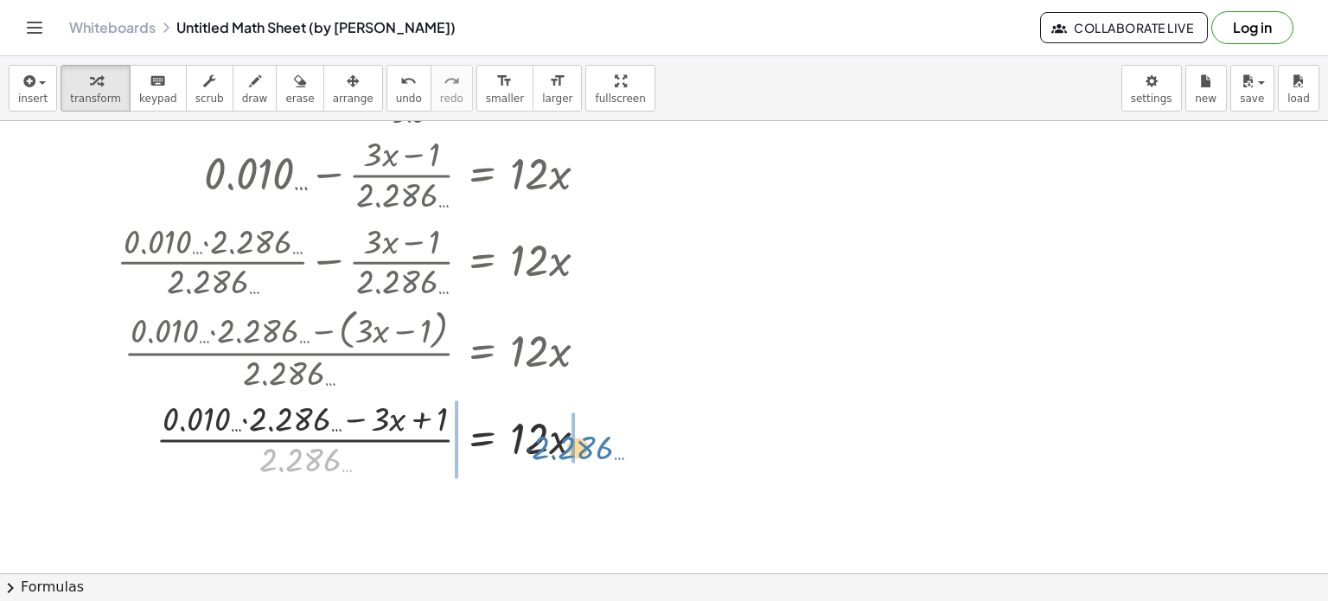
drag, startPoint x: 302, startPoint y: 460, endPoint x: 572, endPoint y: 452, distance: 270.8
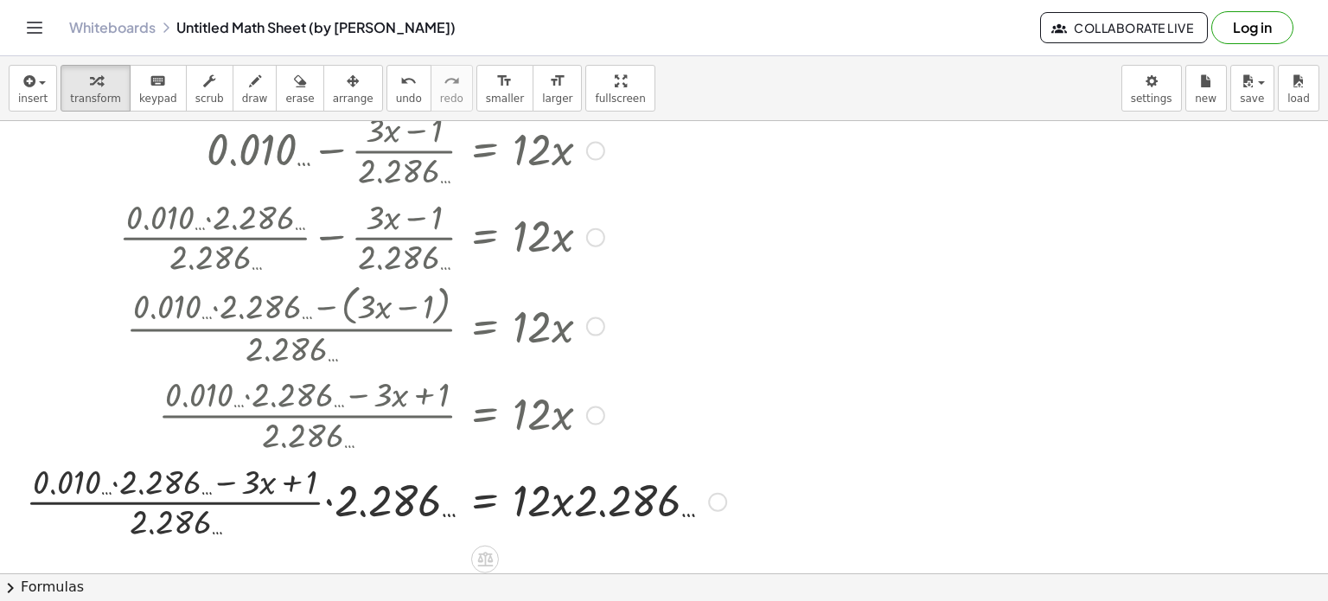
scroll to position [474, 0]
click at [557, 498] on div at bounding box center [376, 498] width 718 height 86
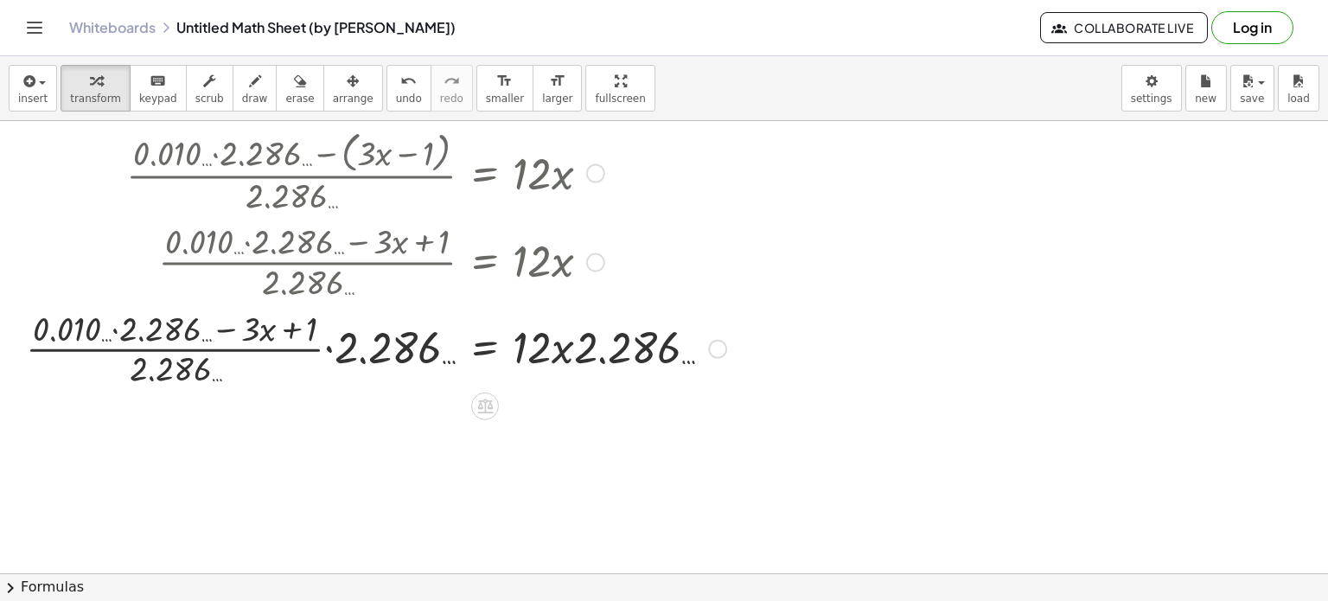
scroll to position [628, 0]
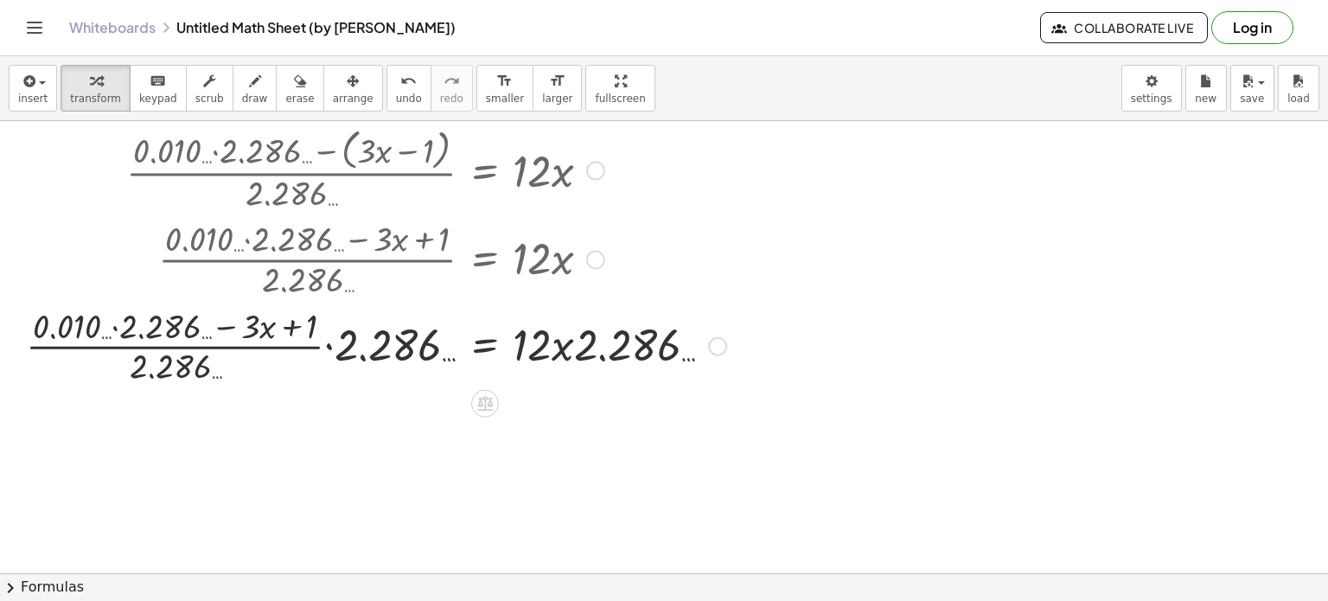
click at [578, 348] on div at bounding box center [376, 344] width 718 height 86
click at [557, 352] on div at bounding box center [376, 344] width 718 height 86
click at [546, 352] on div at bounding box center [376, 344] width 718 height 86
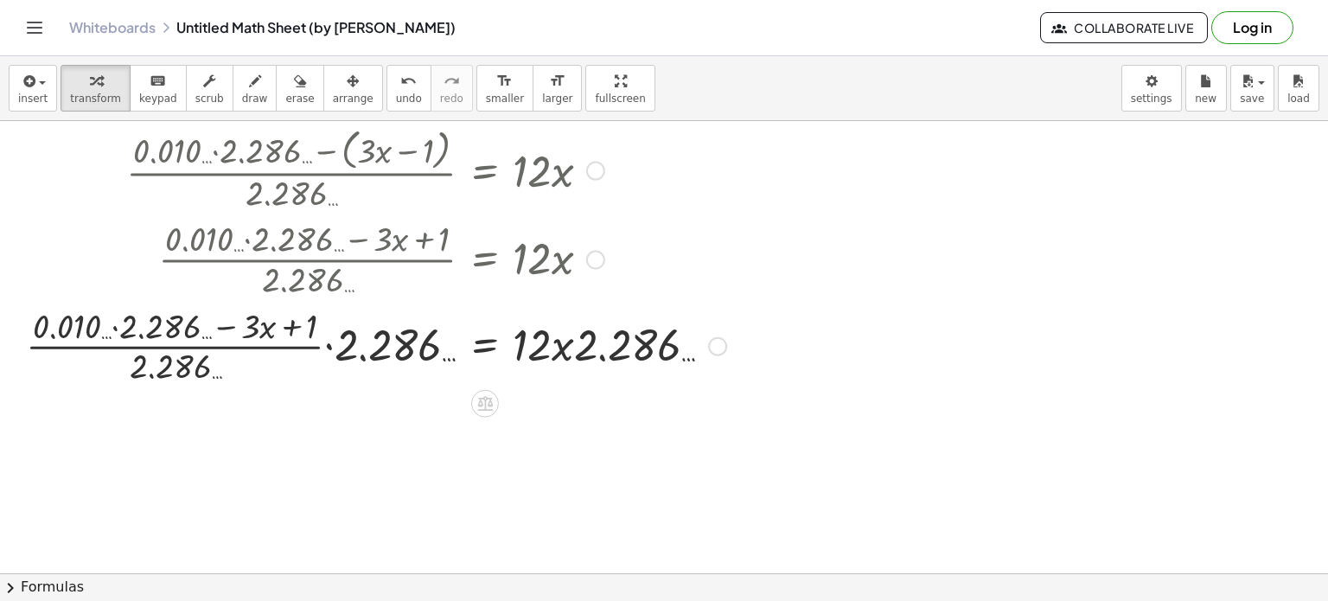
click at [546, 352] on div at bounding box center [376, 344] width 718 height 86
click at [387, 347] on div at bounding box center [376, 344] width 718 height 86
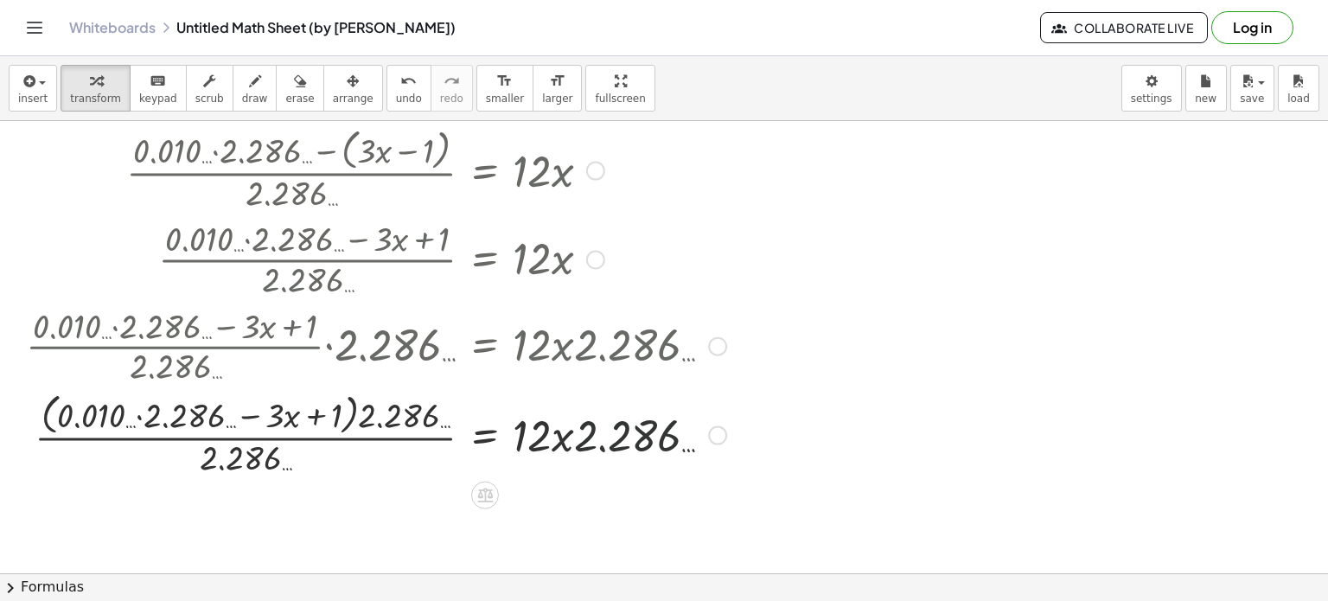
click at [574, 432] on div at bounding box center [376, 434] width 718 height 92
click at [240, 465] on div at bounding box center [376, 434] width 718 height 92
click at [373, 411] on div at bounding box center [376, 434] width 718 height 92
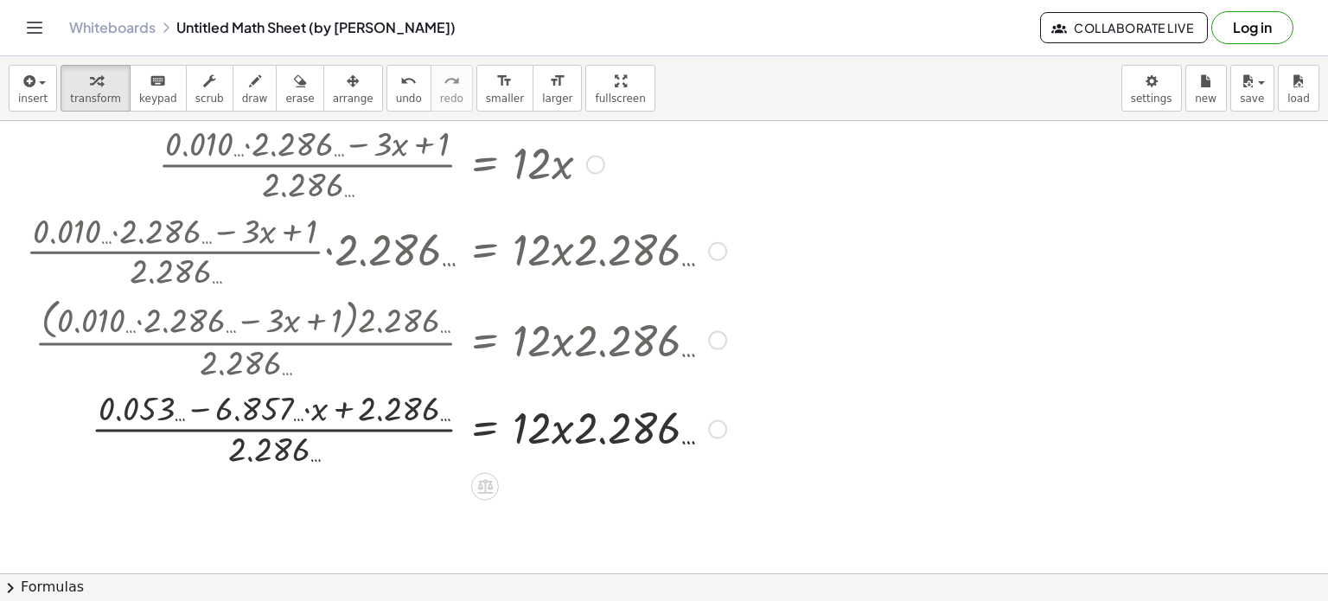
scroll to position [723, 0]
click at [583, 430] on div at bounding box center [376, 427] width 718 height 86
click at [495, 437] on div at bounding box center [376, 427] width 718 height 86
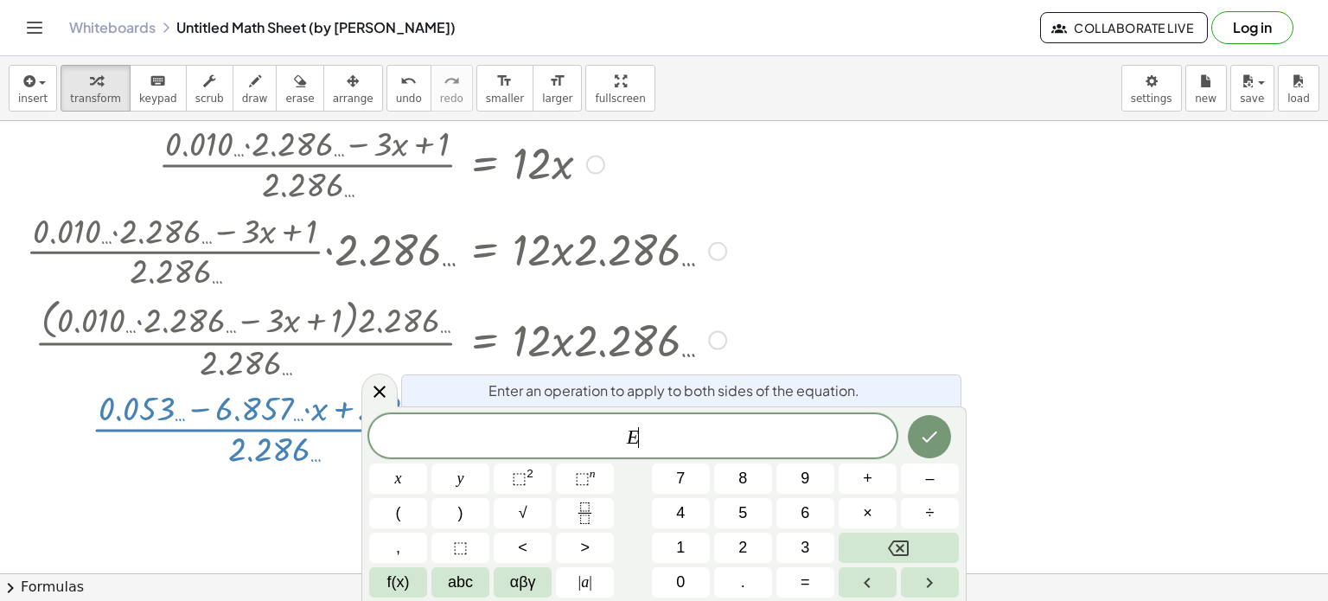
click at [495, 437] on span "E ​" at bounding box center [632, 437] width 527 height 24
click at [374, 400] on icon at bounding box center [379, 391] width 21 height 21
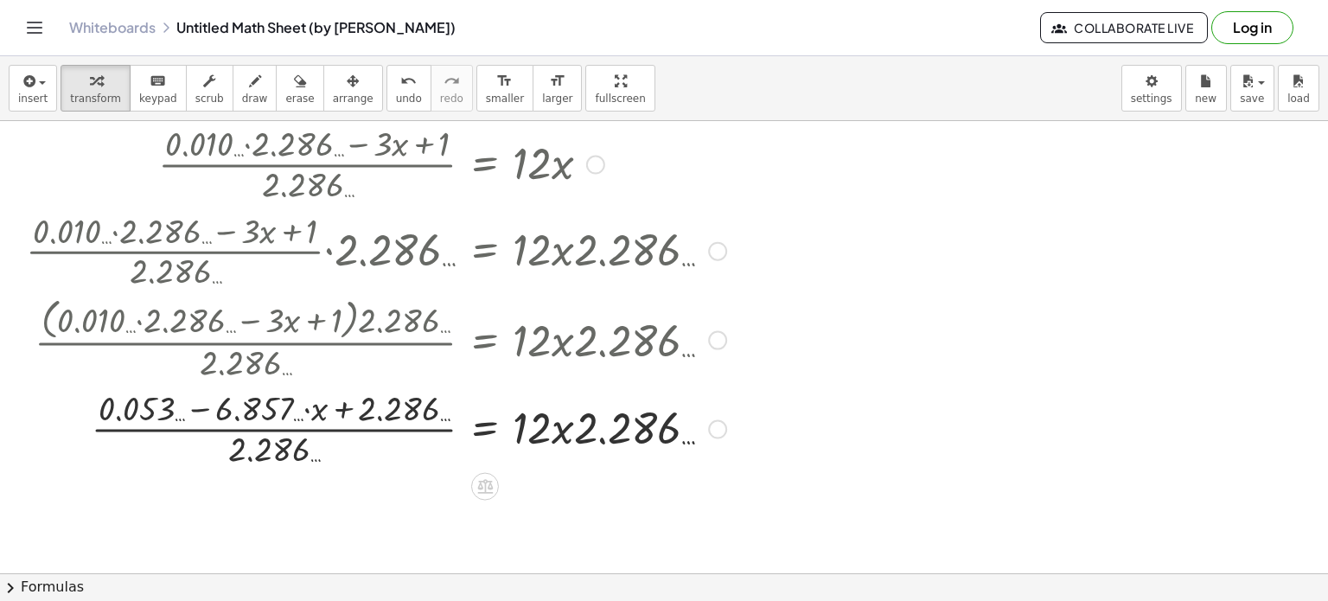
click at [484, 421] on div at bounding box center [376, 427] width 718 height 86
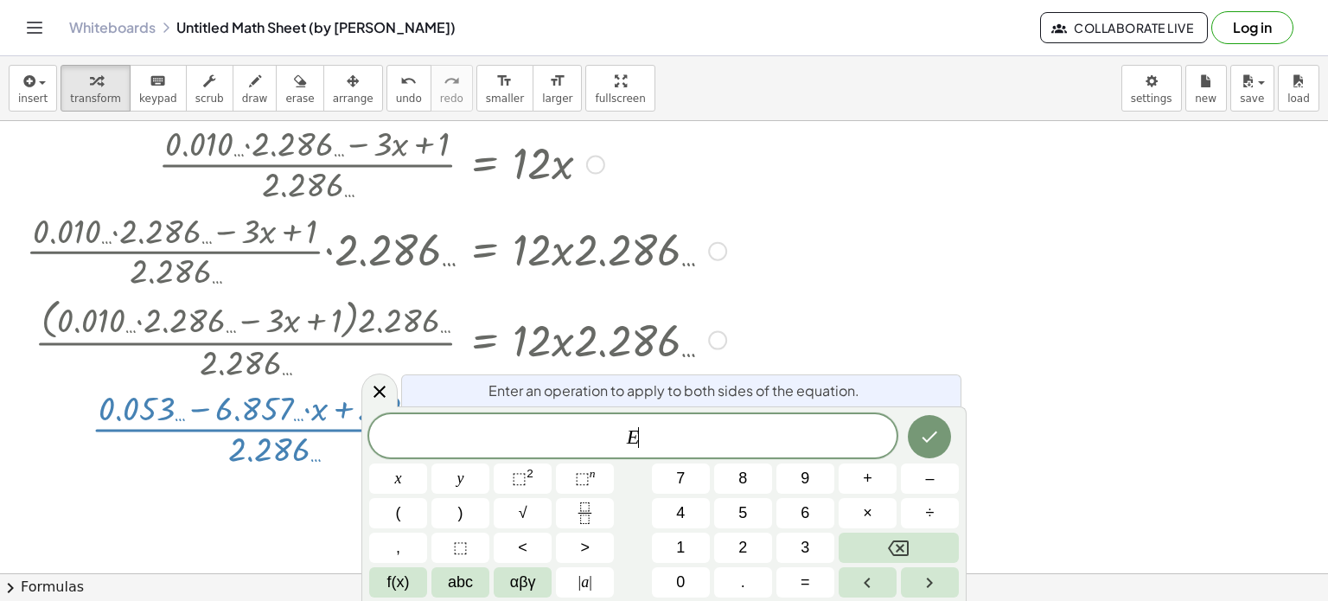
click at [484, 421] on div "E ​" at bounding box center [632, 435] width 527 height 43
click at [387, 399] on icon at bounding box center [379, 391] width 21 height 21
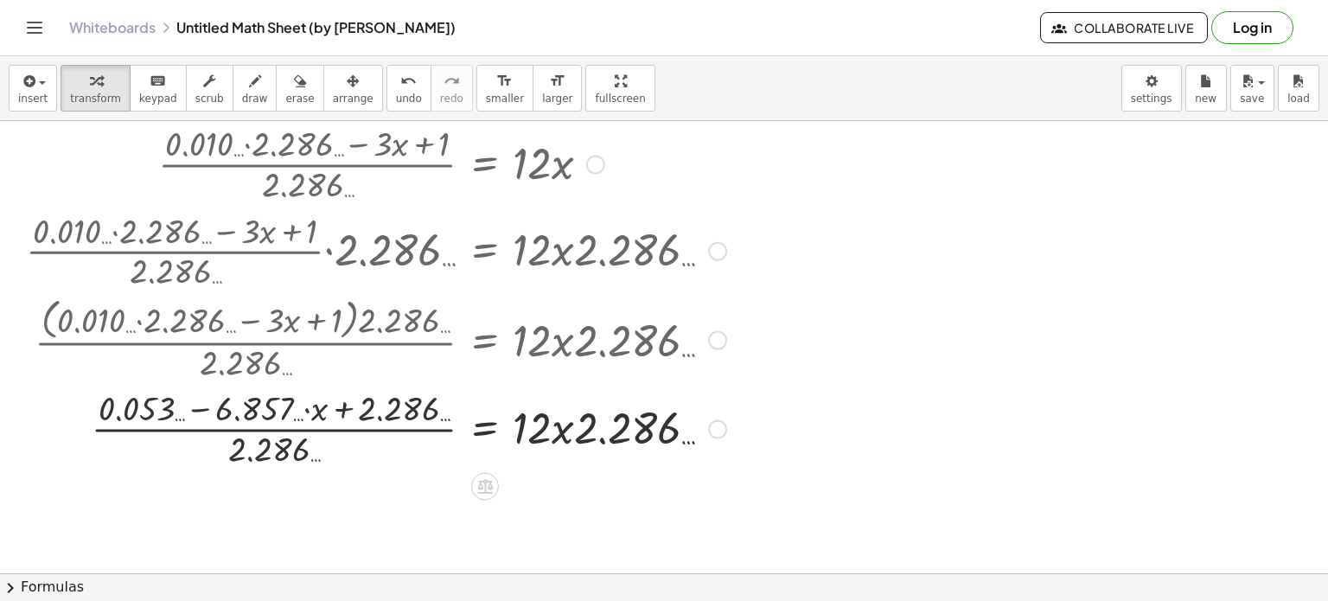
scroll to position [806, 0]
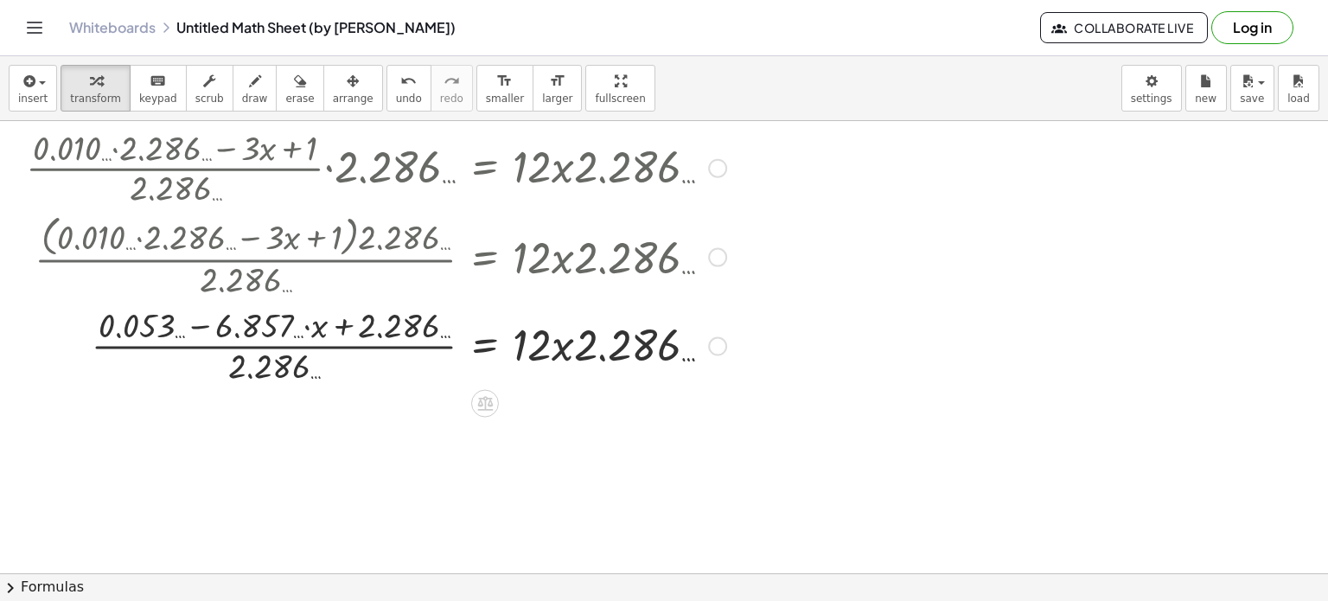
click at [152, 323] on div at bounding box center [376, 344] width 718 height 86
click at [225, 314] on div at bounding box center [376, 344] width 718 height 86
click at [342, 325] on div at bounding box center [376, 344] width 718 height 86
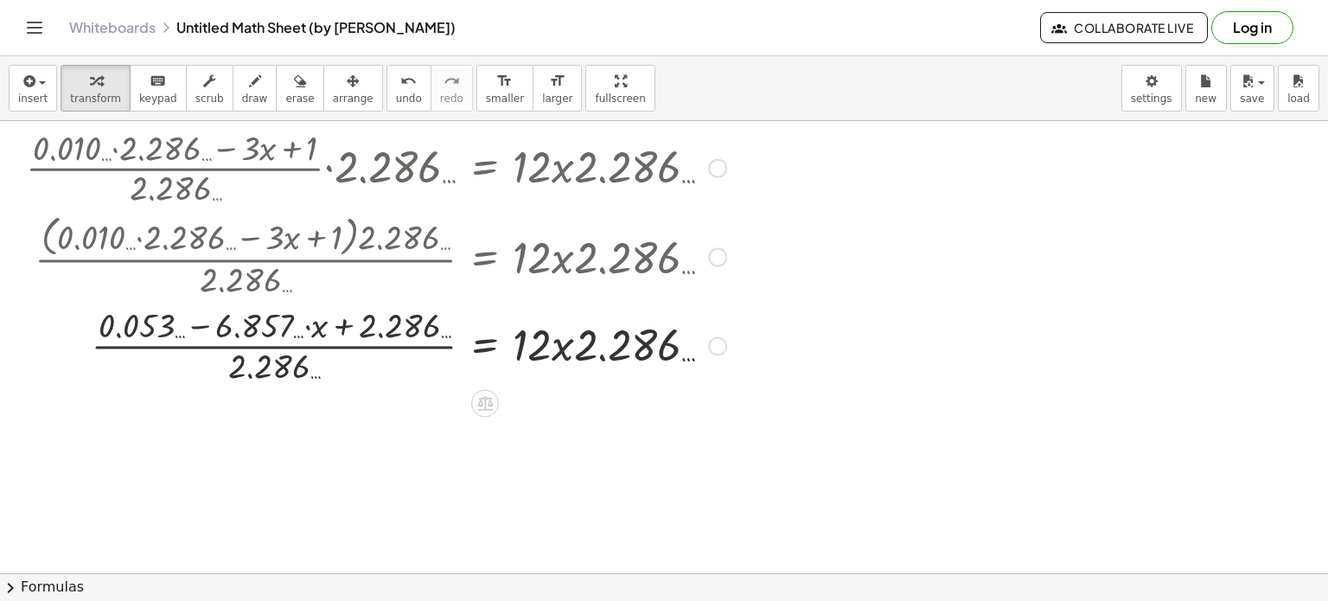
click at [335, 327] on div at bounding box center [376, 344] width 718 height 86
click at [273, 367] on div at bounding box center [376, 344] width 718 height 86
click at [288, 339] on div at bounding box center [376, 344] width 718 height 86
click at [394, 321] on div at bounding box center [376, 344] width 718 height 86
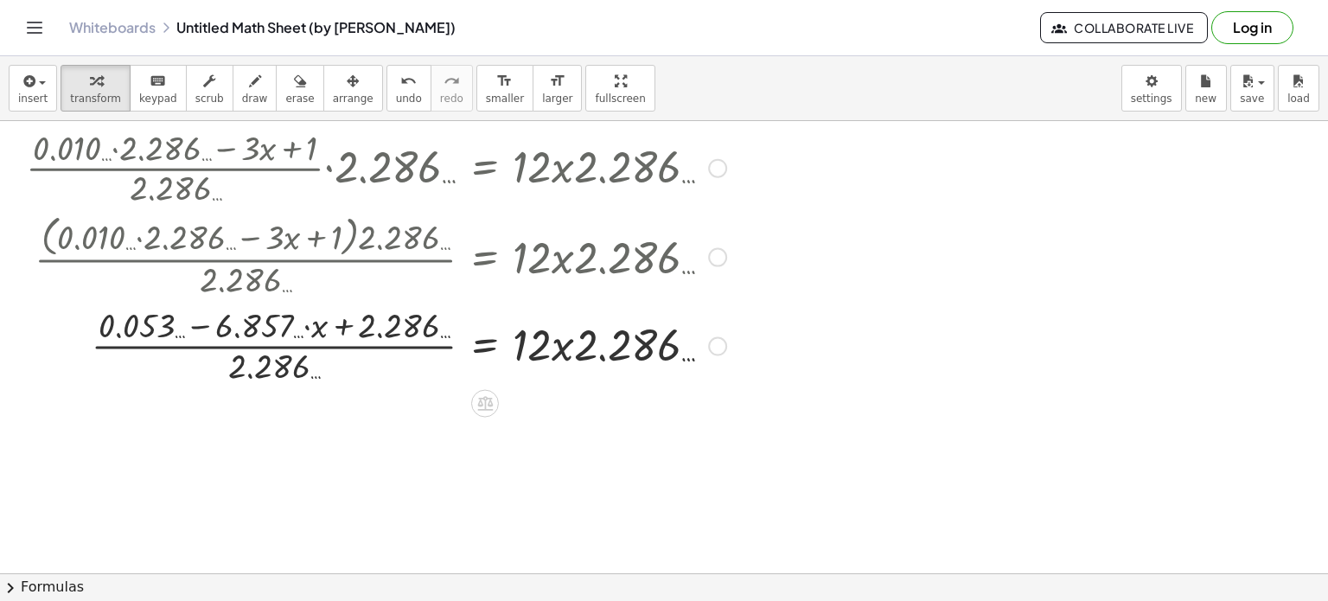
click at [547, 334] on div at bounding box center [376, 344] width 718 height 86
click at [598, 355] on div at bounding box center [376, 344] width 718 height 86
click at [640, 344] on div at bounding box center [376, 344] width 718 height 86
click at [688, 355] on div at bounding box center [376, 344] width 718 height 86
drag, startPoint x: 356, startPoint y: 328, endPoint x: 328, endPoint y: 332, distance: 28.9
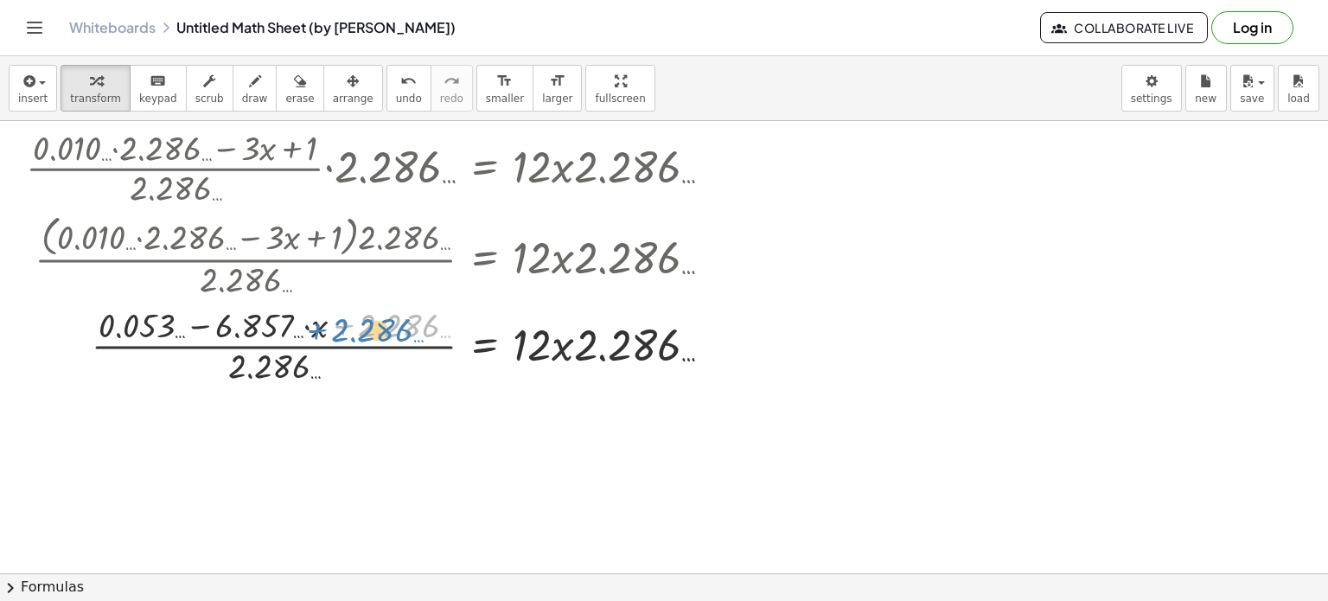
click at [328, 332] on div at bounding box center [376, 344] width 718 height 86
drag, startPoint x: 387, startPoint y: 323, endPoint x: 766, endPoint y: 338, distance: 379.9
drag, startPoint x: 311, startPoint y: 323, endPoint x: 622, endPoint y: 388, distance: 317.3
drag, startPoint x: 284, startPoint y: 363, endPoint x: 692, endPoint y: 348, distance: 408.4
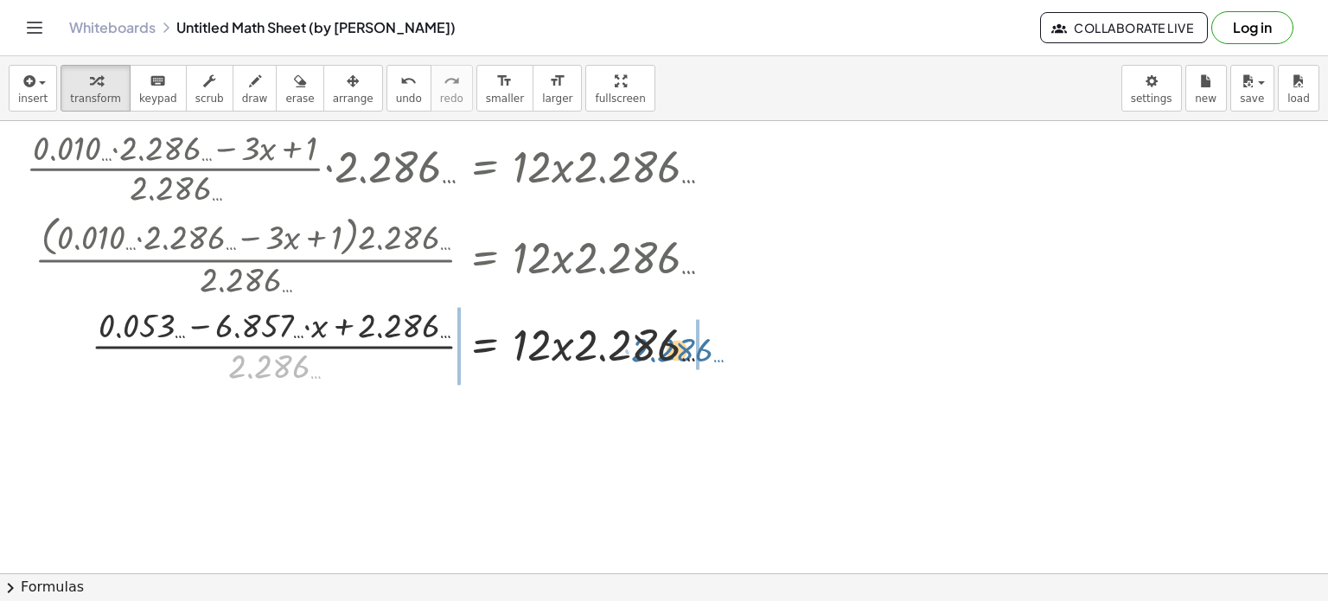
click at [692, 348] on div at bounding box center [376, 344] width 718 height 86
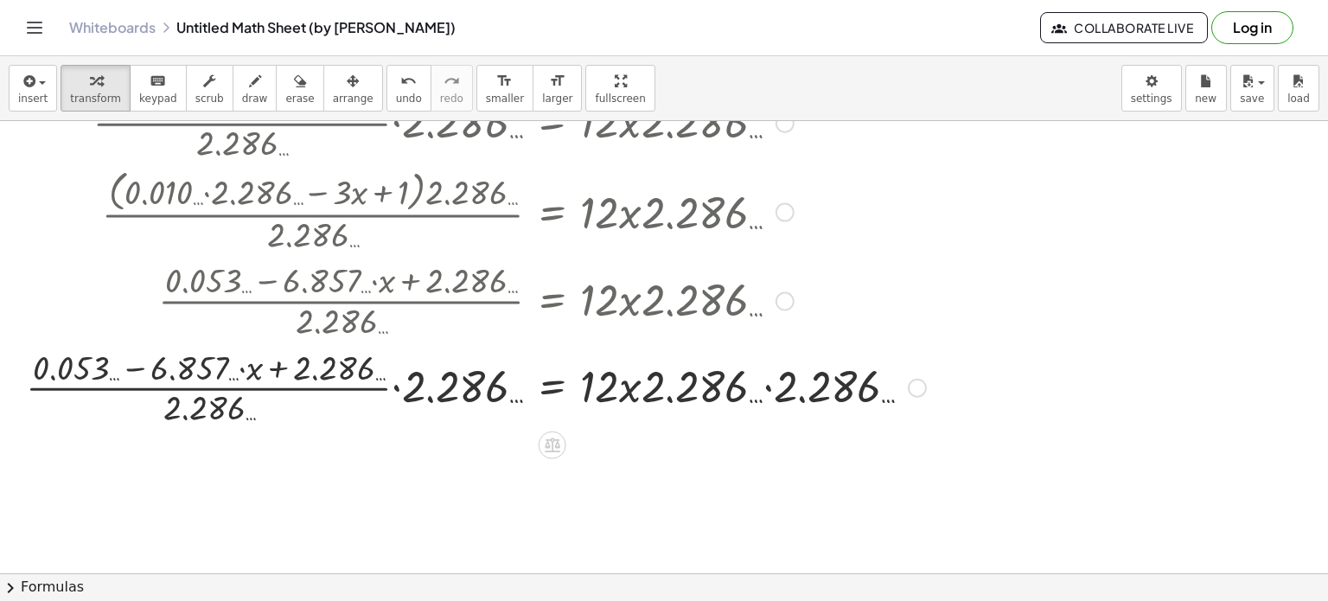
scroll to position [854, 0]
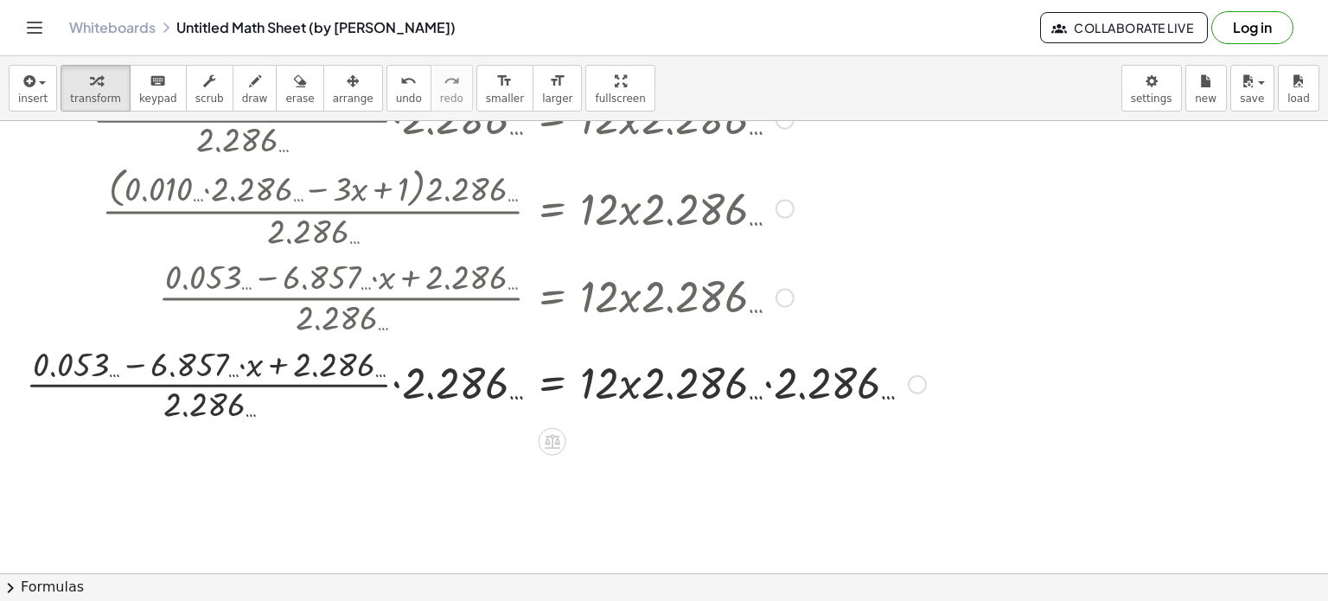
click at [789, 387] on div at bounding box center [475, 382] width 917 height 86
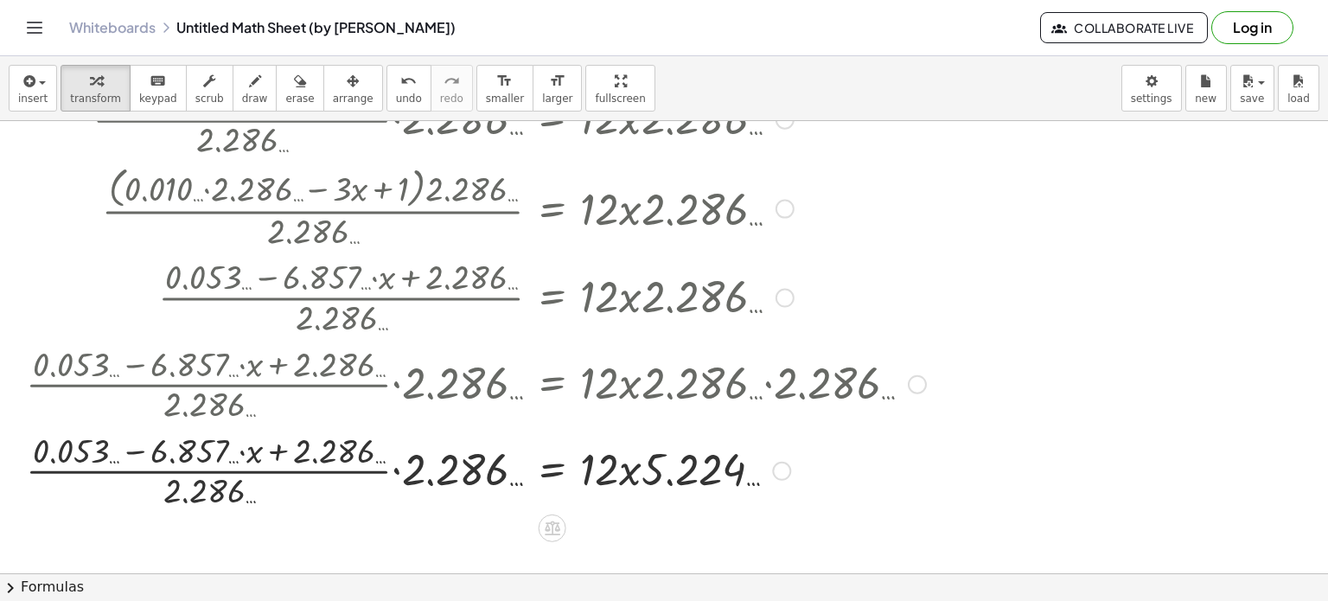
scroll to position [924, 0]
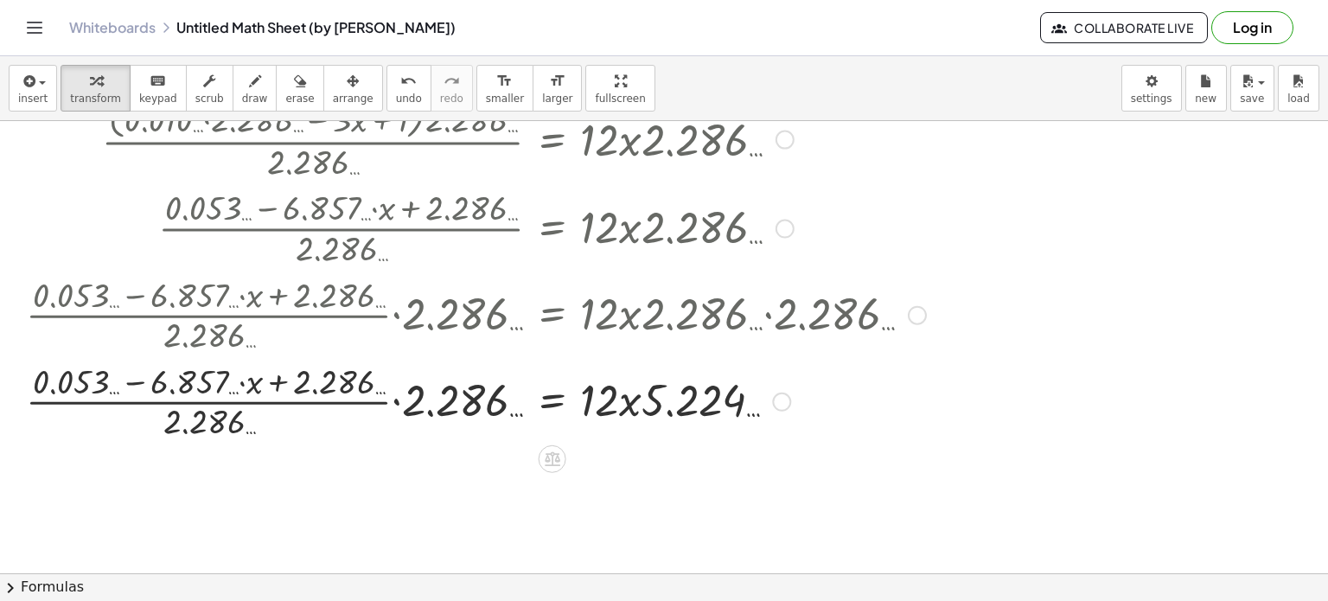
click at [457, 402] on div at bounding box center [475, 400] width 917 height 86
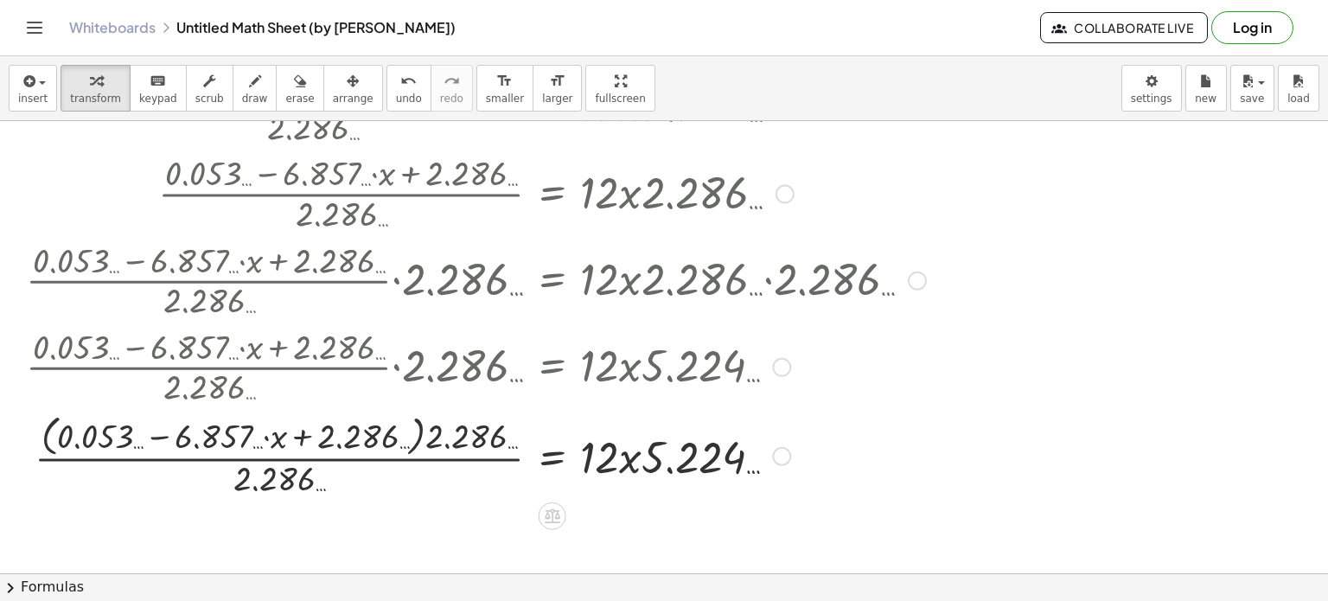
scroll to position [962, 0]
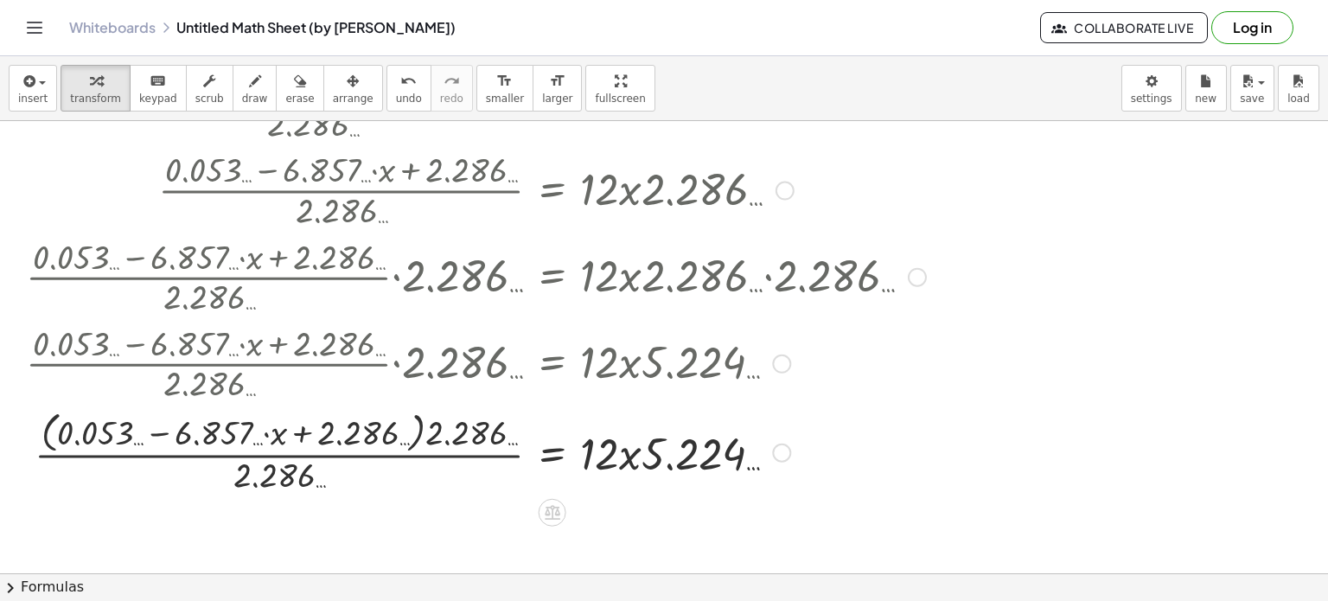
click at [381, 432] on div at bounding box center [475, 452] width 917 height 92
click at [422, 432] on div at bounding box center [475, 452] width 917 height 92
click at [449, 432] on div at bounding box center [475, 452] width 917 height 92
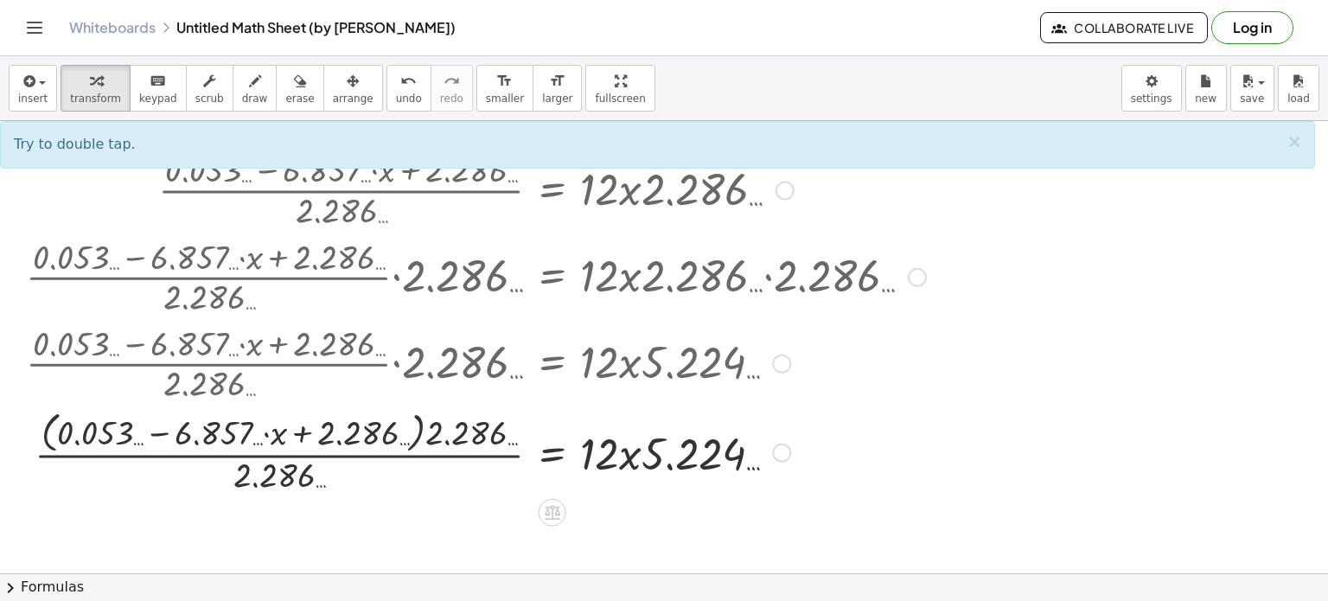
click at [299, 474] on div at bounding box center [475, 452] width 917 height 92
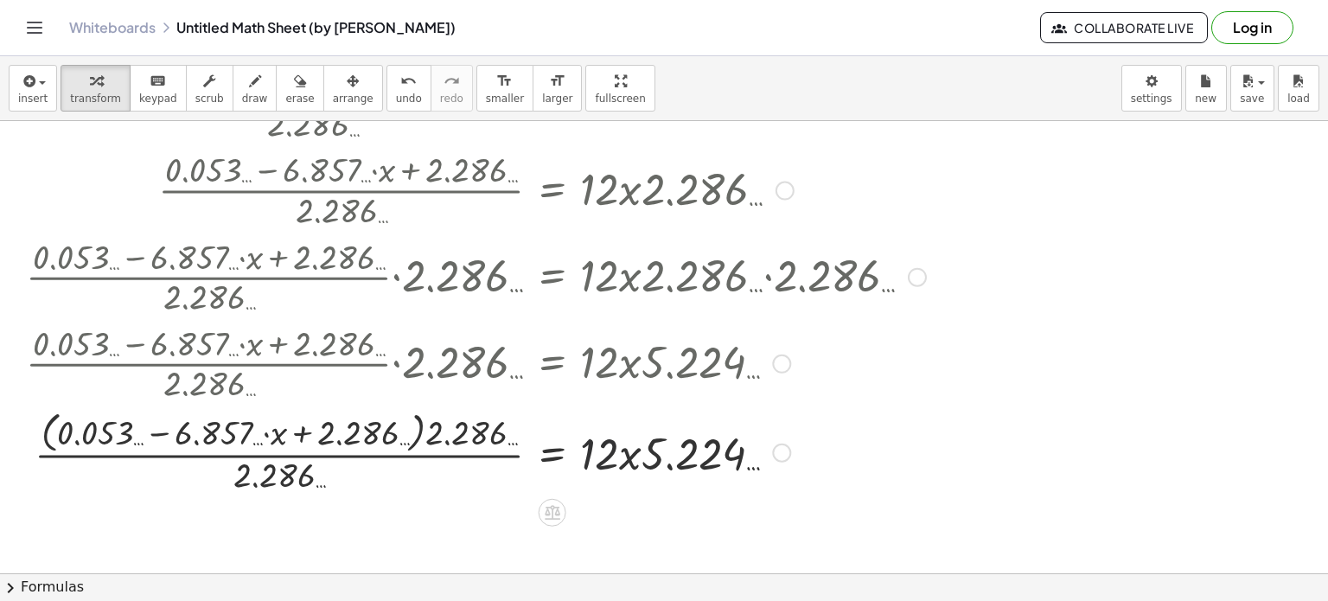
click at [614, 449] on div at bounding box center [475, 452] width 917 height 92
click at [700, 456] on div at bounding box center [475, 452] width 917 height 92
